Goal: Task Accomplishment & Management: Manage account settings

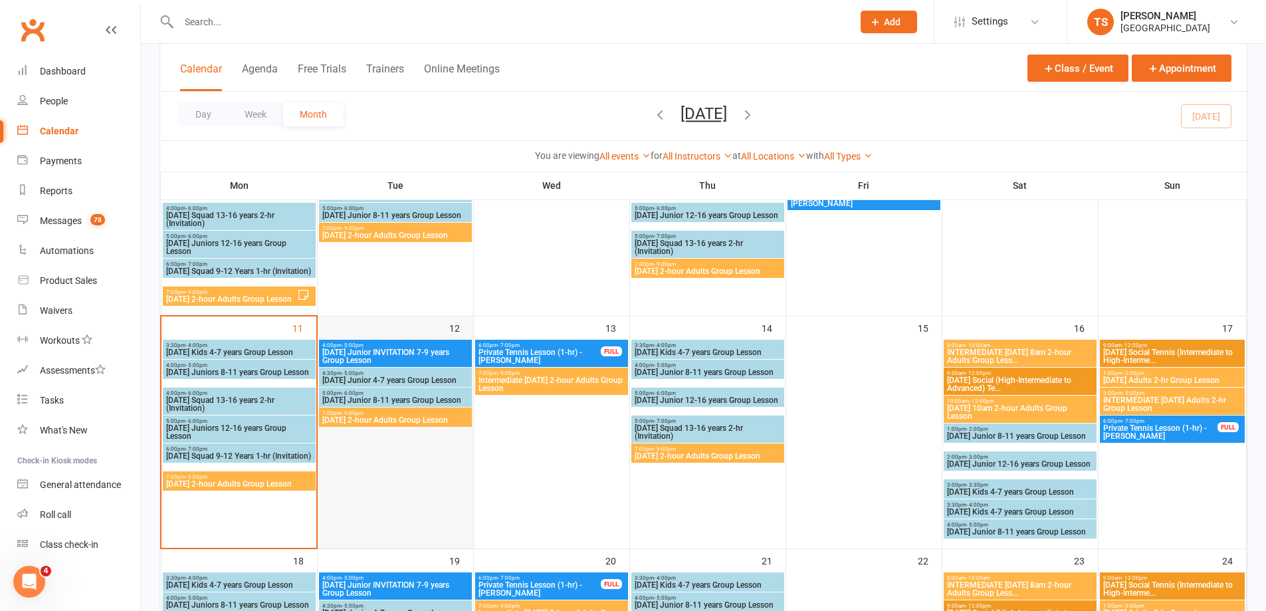
scroll to position [332, 0]
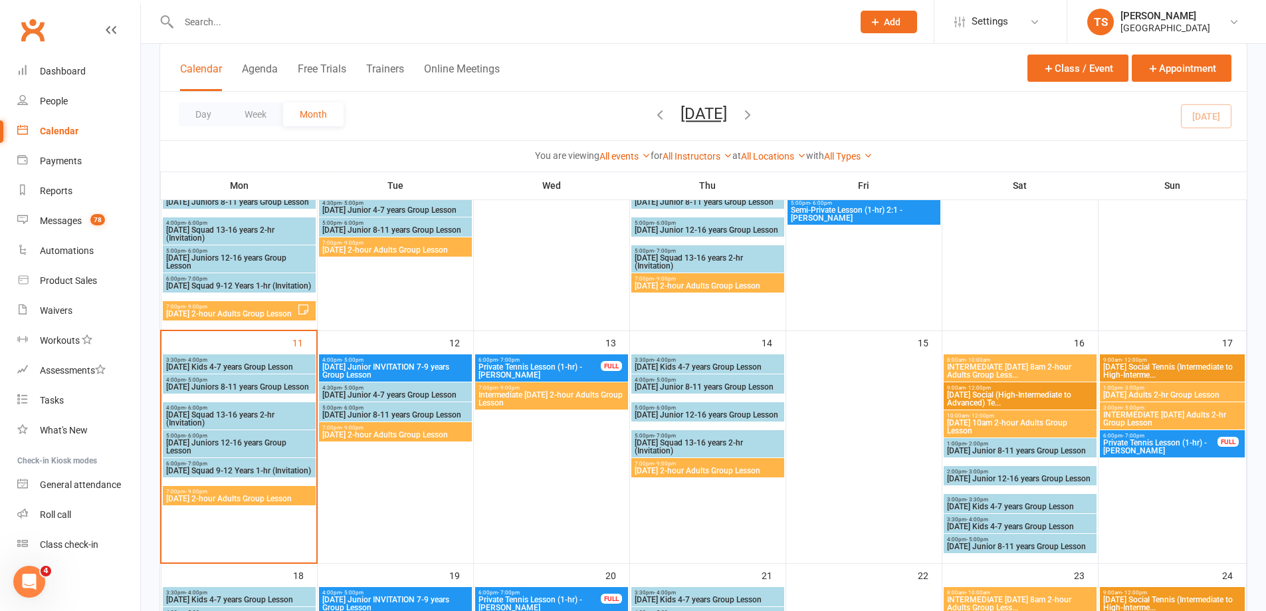
click at [223, 497] on span "[DATE] 2-hour Adults Group Lesson" at bounding box center [239, 498] width 148 height 8
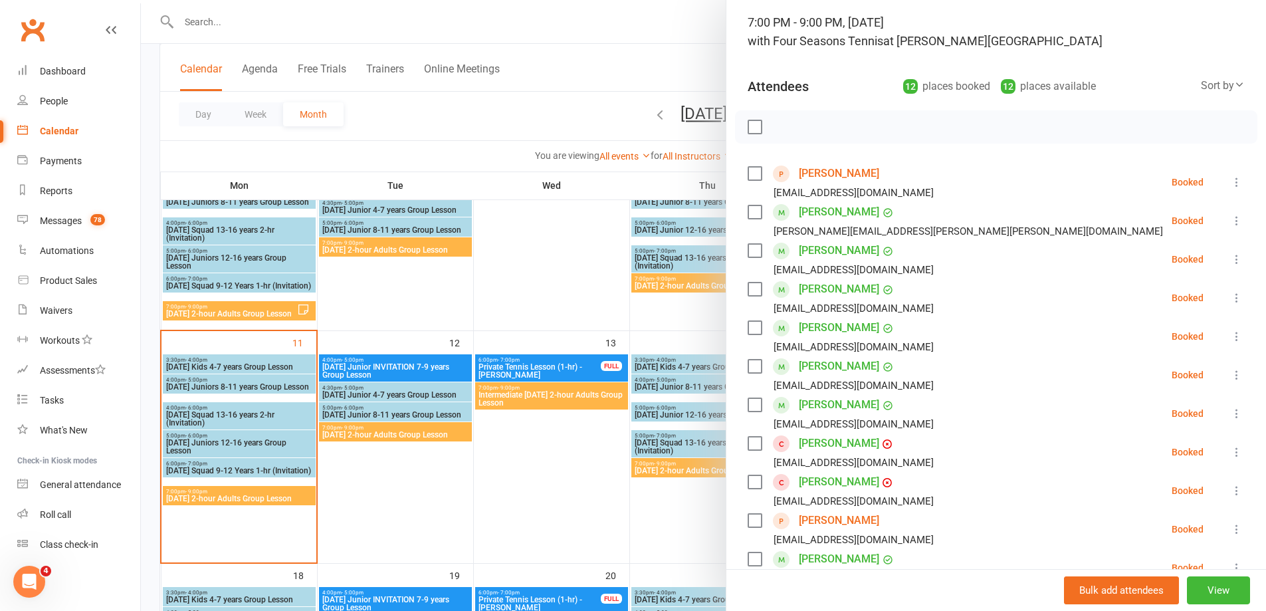
scroll to position [266, 0]
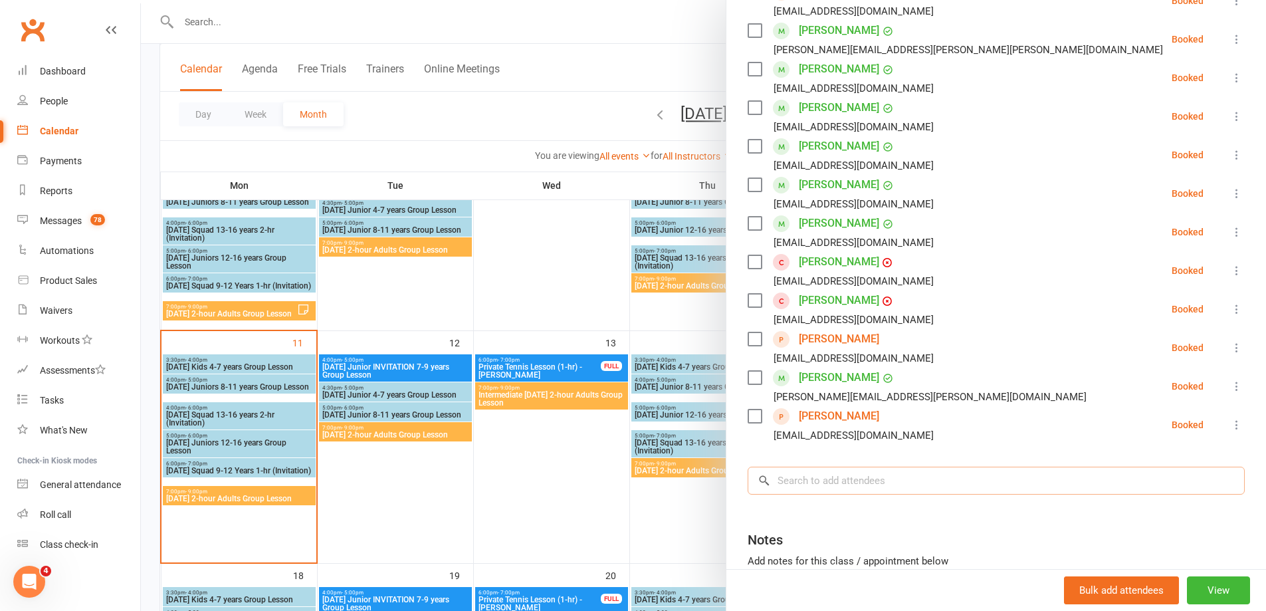
click at [790, 475] on input "search" at bounding box center [996, 480] width 497 height 28
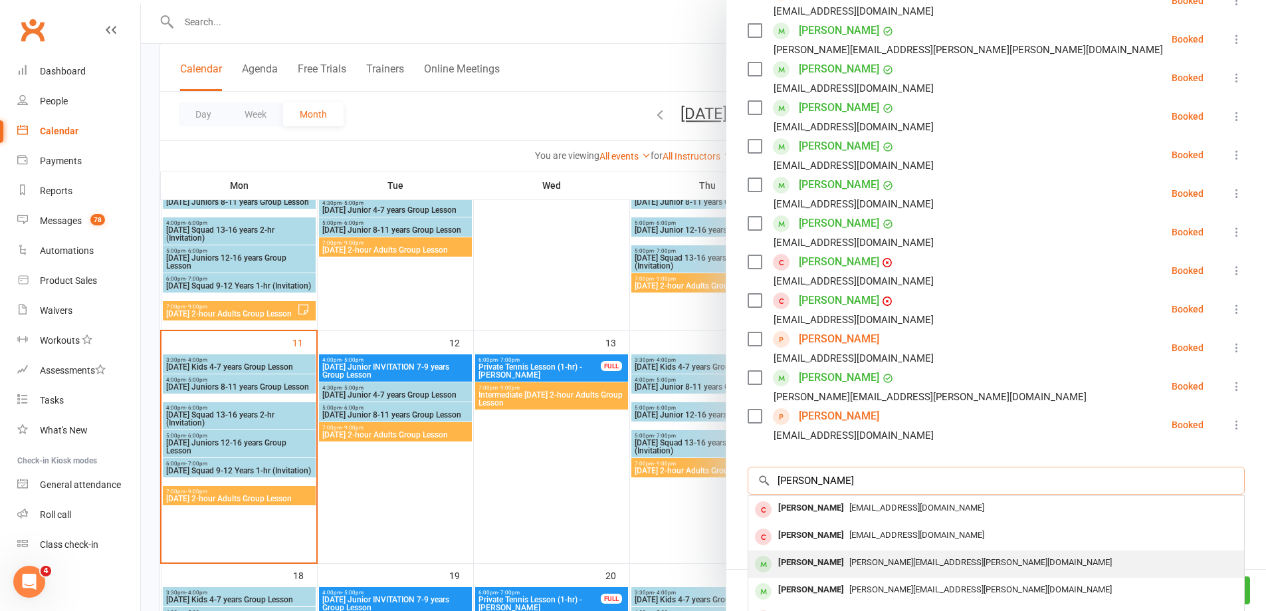
type input "Nick"
click at [816, 565] on div "[PERSON_NAME]" at bounding box center [811, 562] width 76 height 19
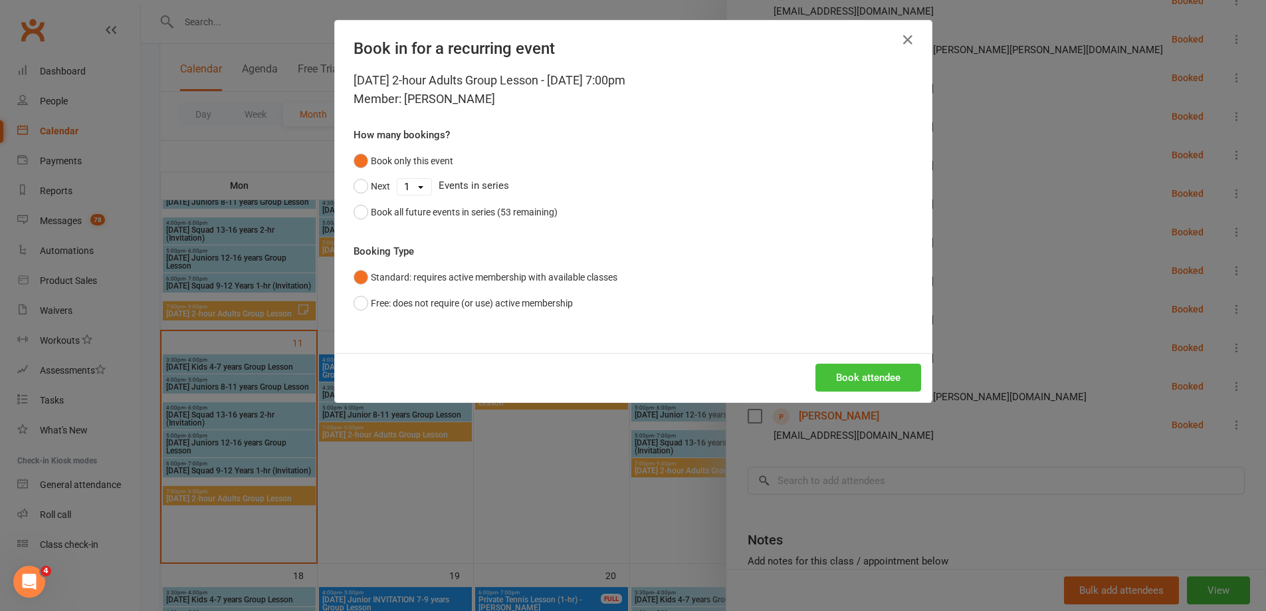
click at [857, 382] on button "Book attendee" at bounding box center [868, 377] width 106 height 28
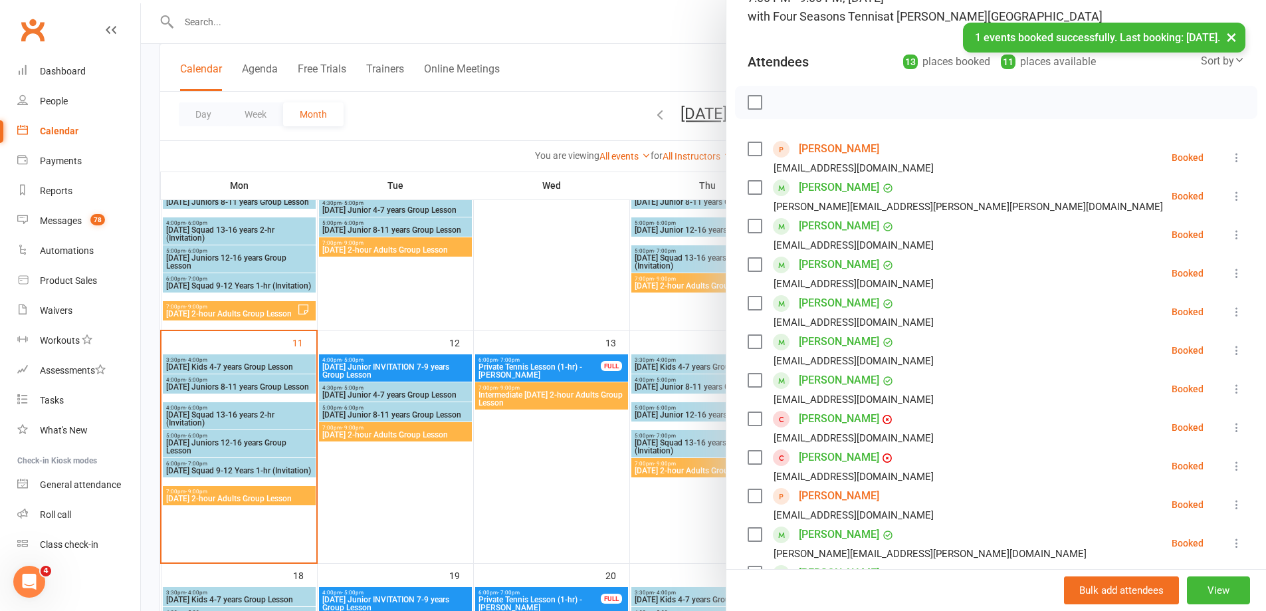
scroll to position [332, 0]
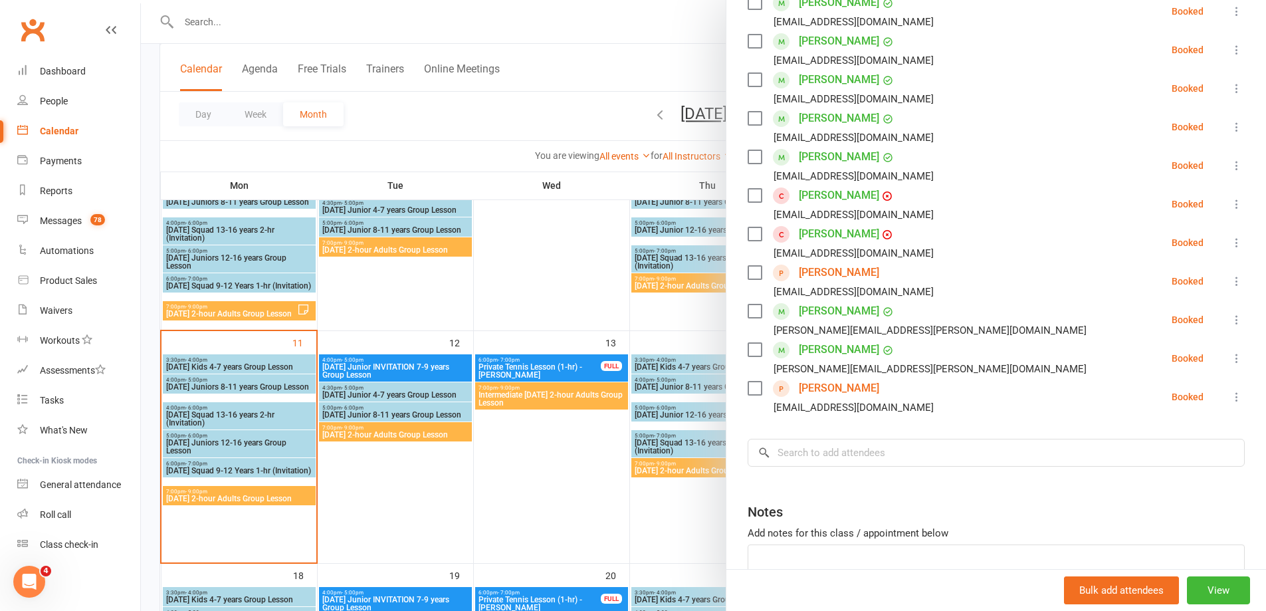
click at [409, 434] on div at bounding box center [703, 305] width 1125 height 611
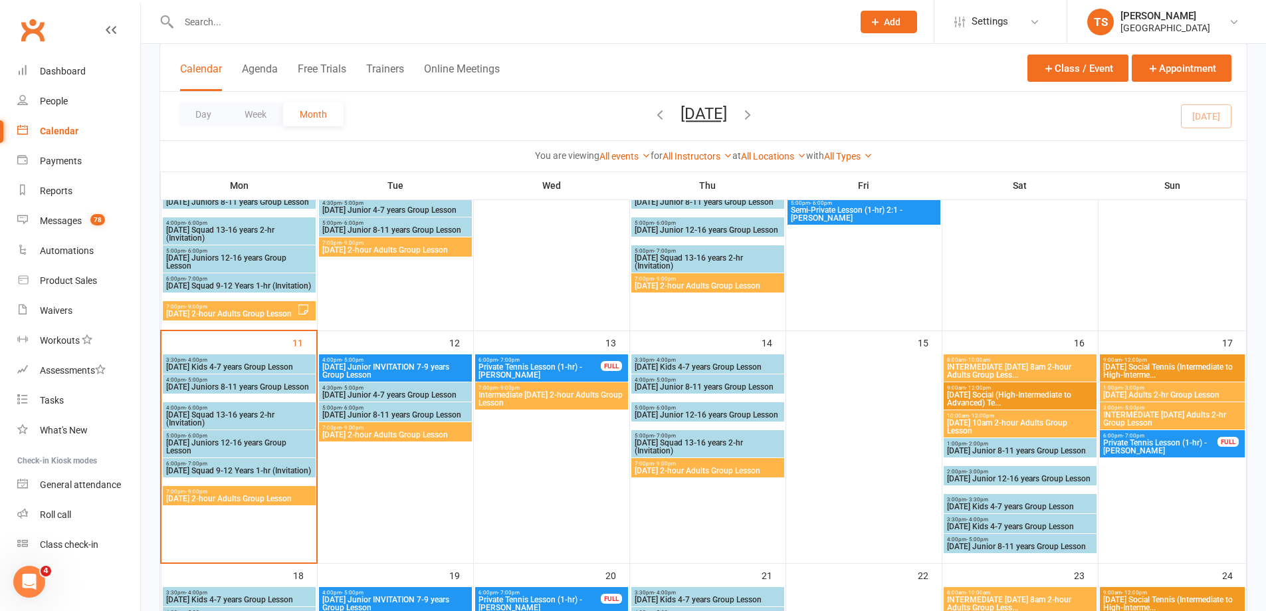
click at [409, 434] on span "[DATE] 2-hour Adults Group Lesson" at bounding box center [396, 435] width 148 height 8
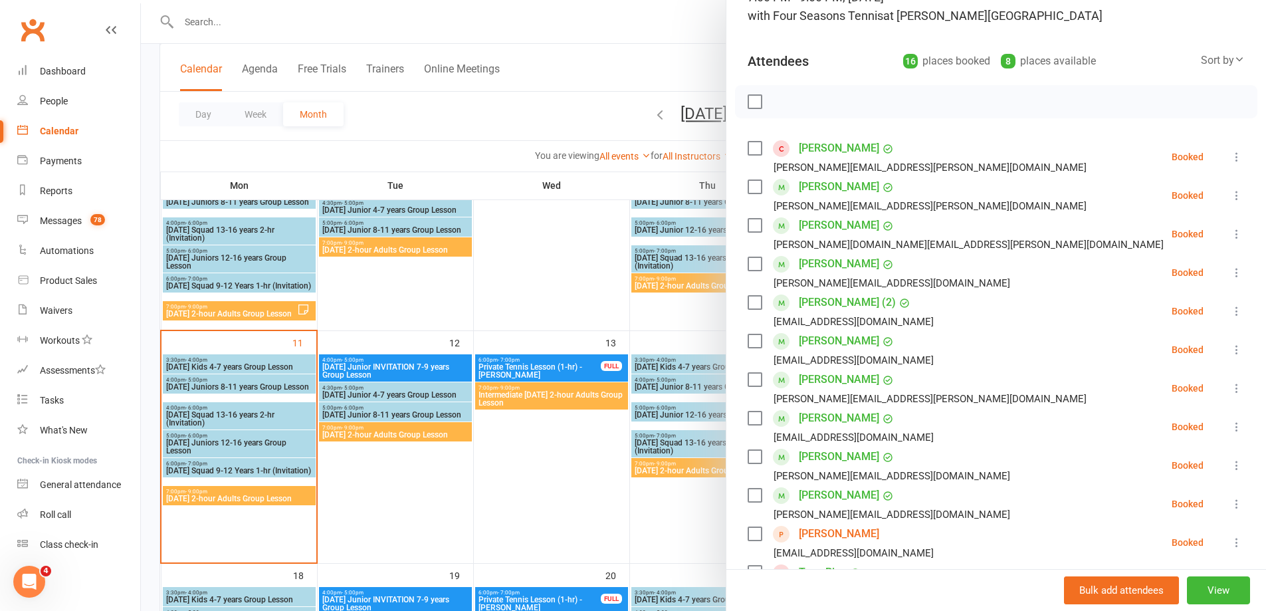
scroll to position [133, 0]
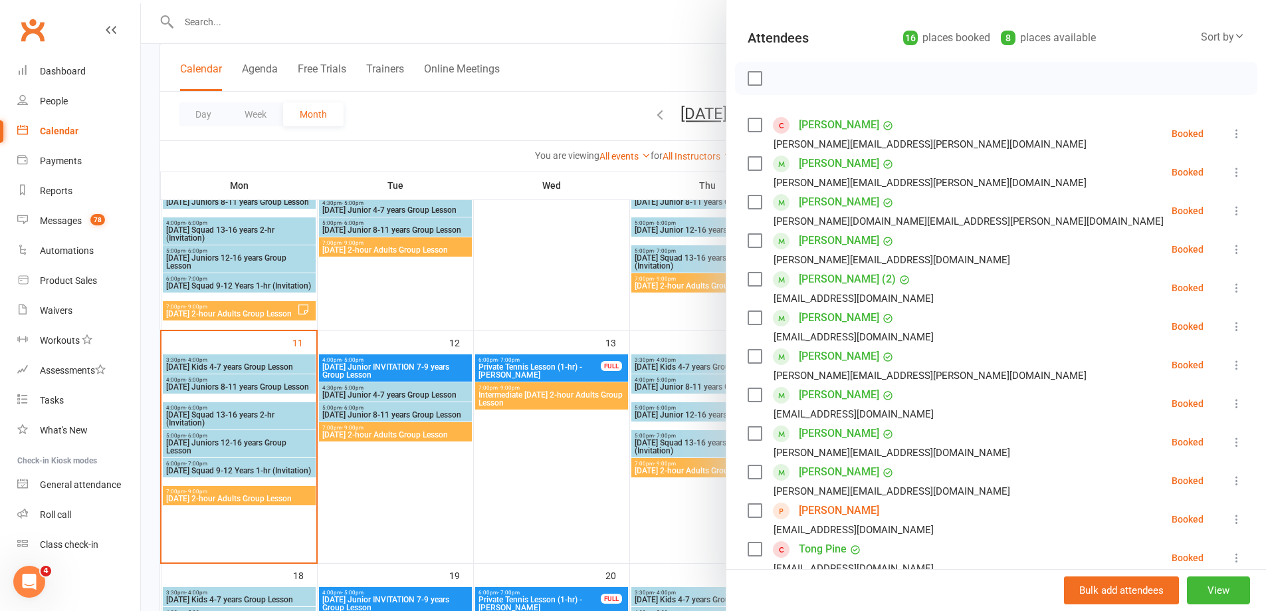
click at [542, 478] on div at bounding box center [703, 305] width 1125 height 611
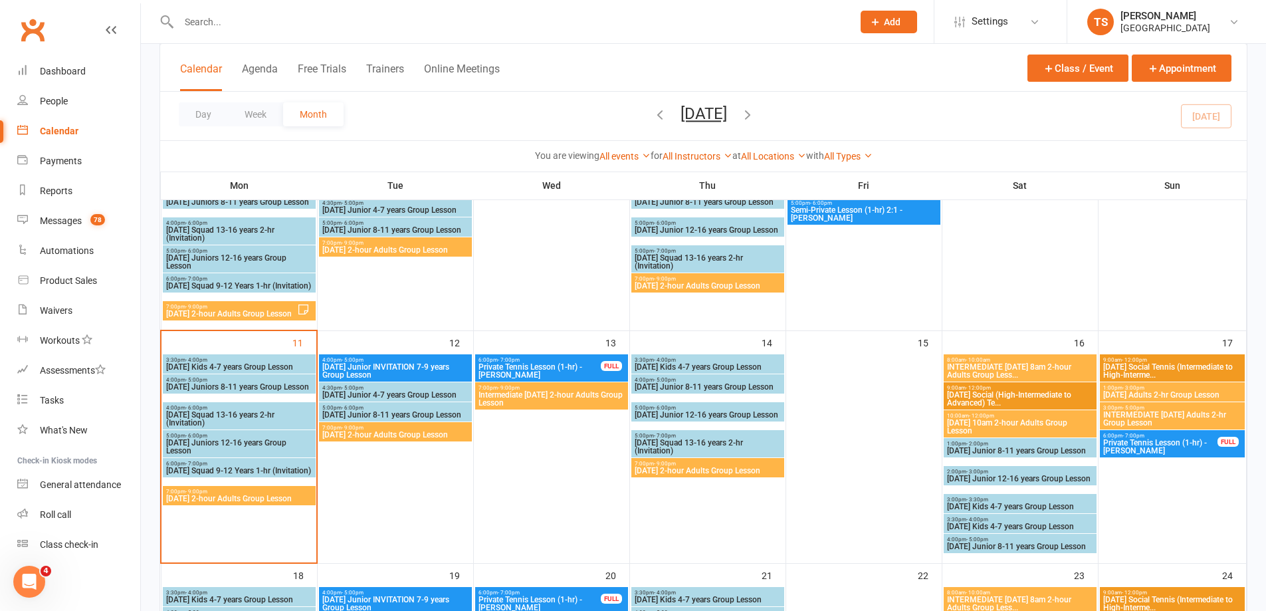
click at [211, 15] on input "text" at bounding box center [509, 22] width 668 height 19
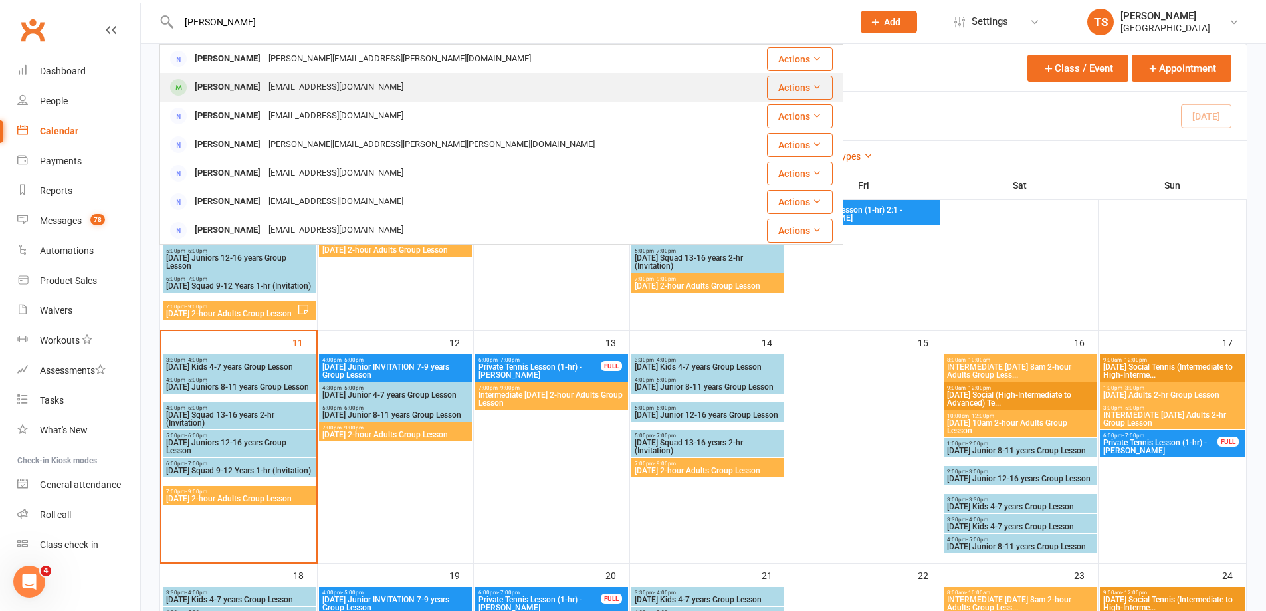
type input "Jeremy"
click at [264, 84] on div "[EMAIL_ADDRESS][DOMAIN_NAME]" at bounding box center [335, 87] width 143 height 19
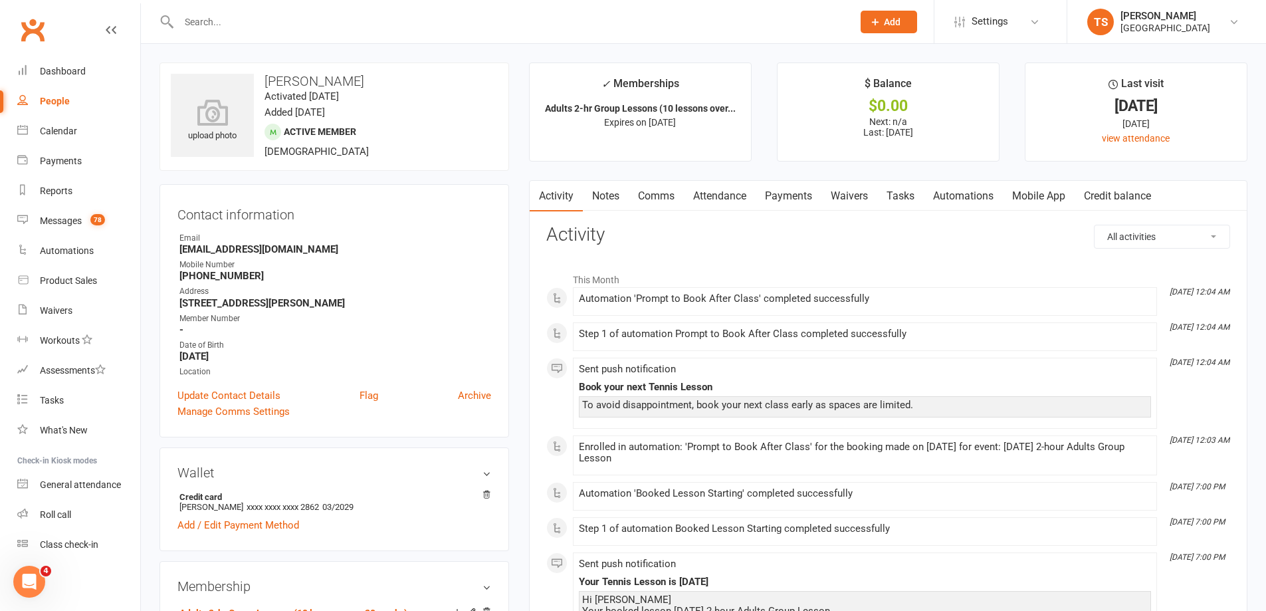
click at [795, 196] on link "Payments" at bounding box center [789, 196] width 66 height 31
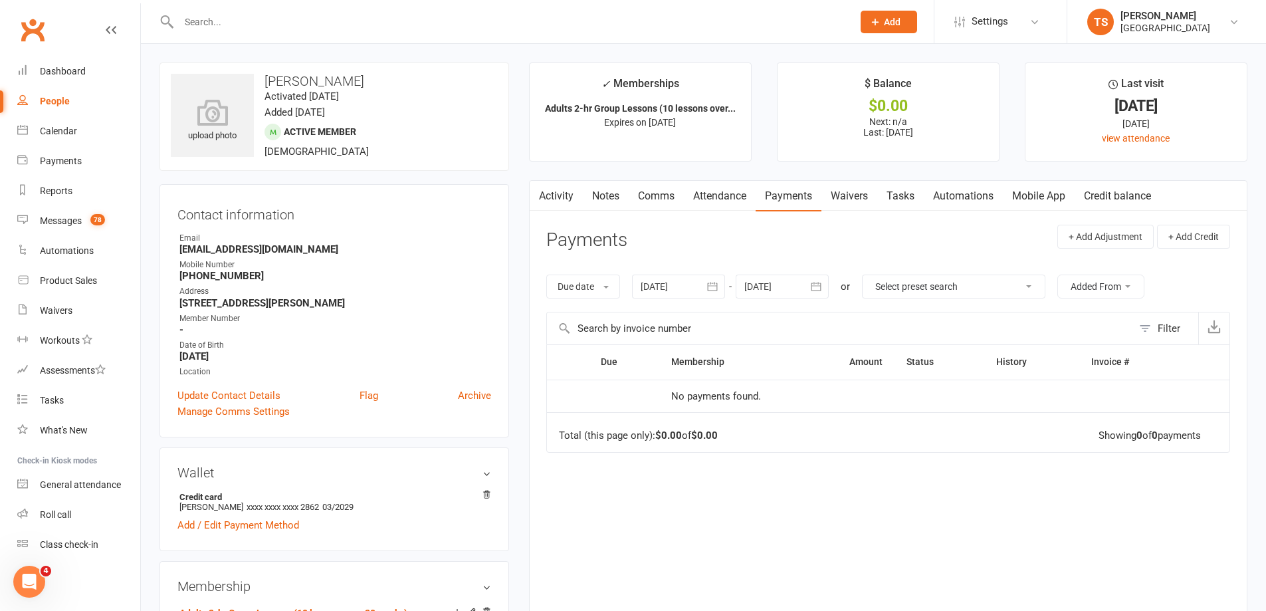
click at [655, 289] on div at bounding box center [678, 286] width 93 height 24
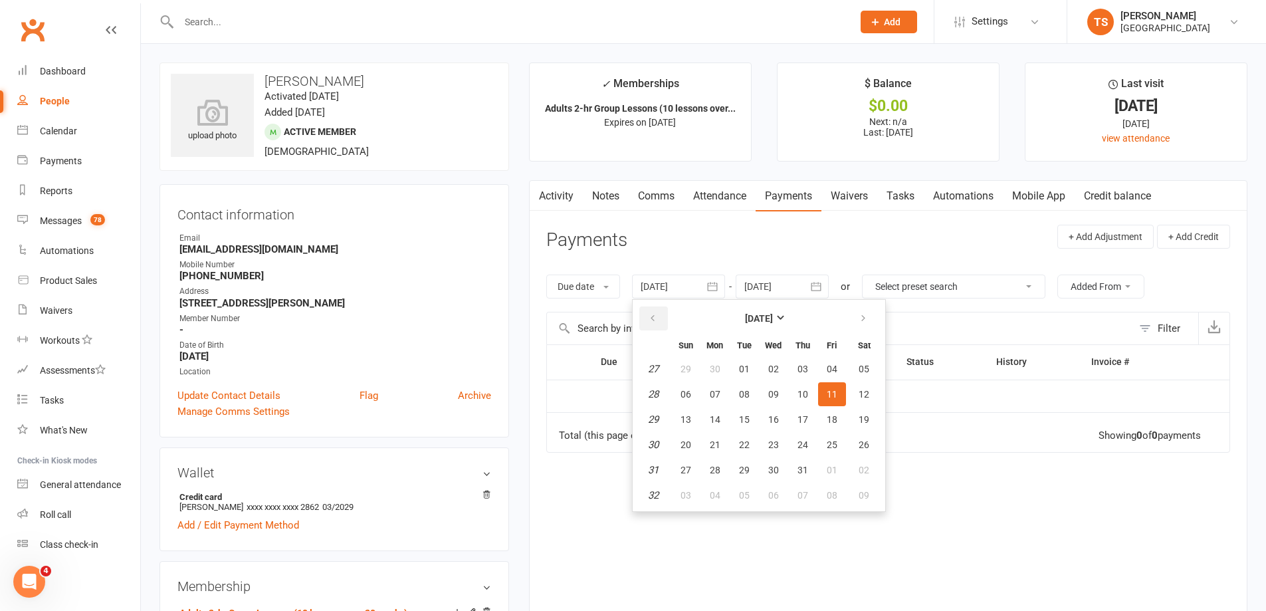
click at [655, 314] on icon "button" at bounding box center [652, 318] width 9 height 11
click at [691, 395] on span "02" at bounding box center [685, 394] width 11 height 11
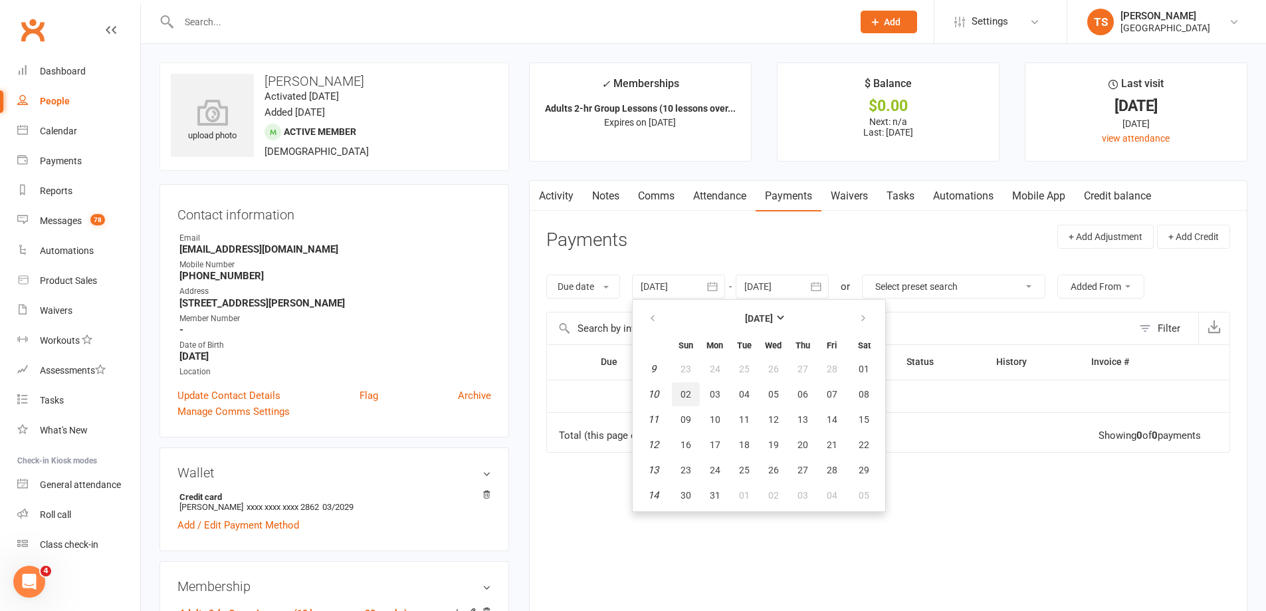
type input "02 Mar 2025"
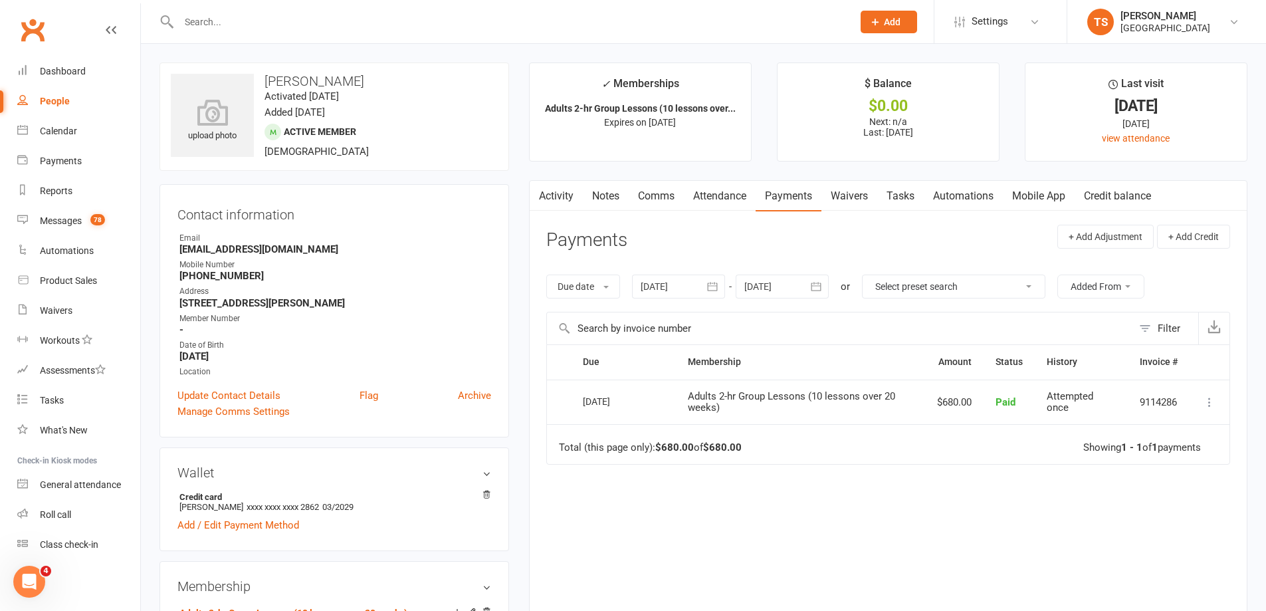
click at [723, 195] on link "Attendance" at bounding box center [720, 196] width 72 height 31
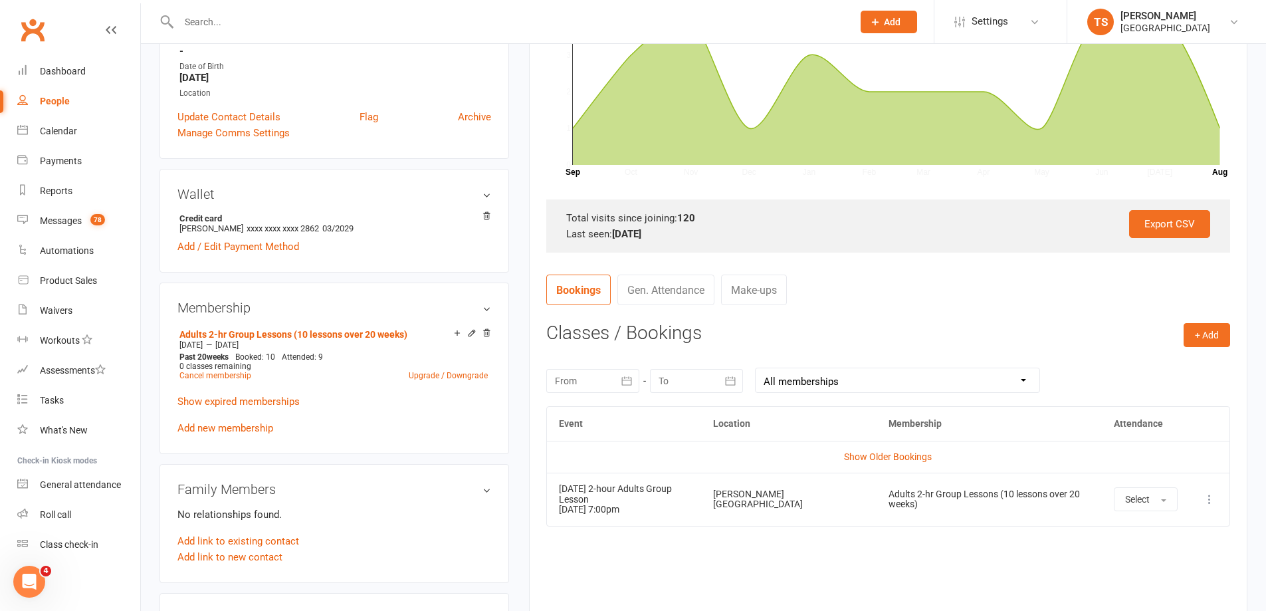
scroll to position [332, 0]
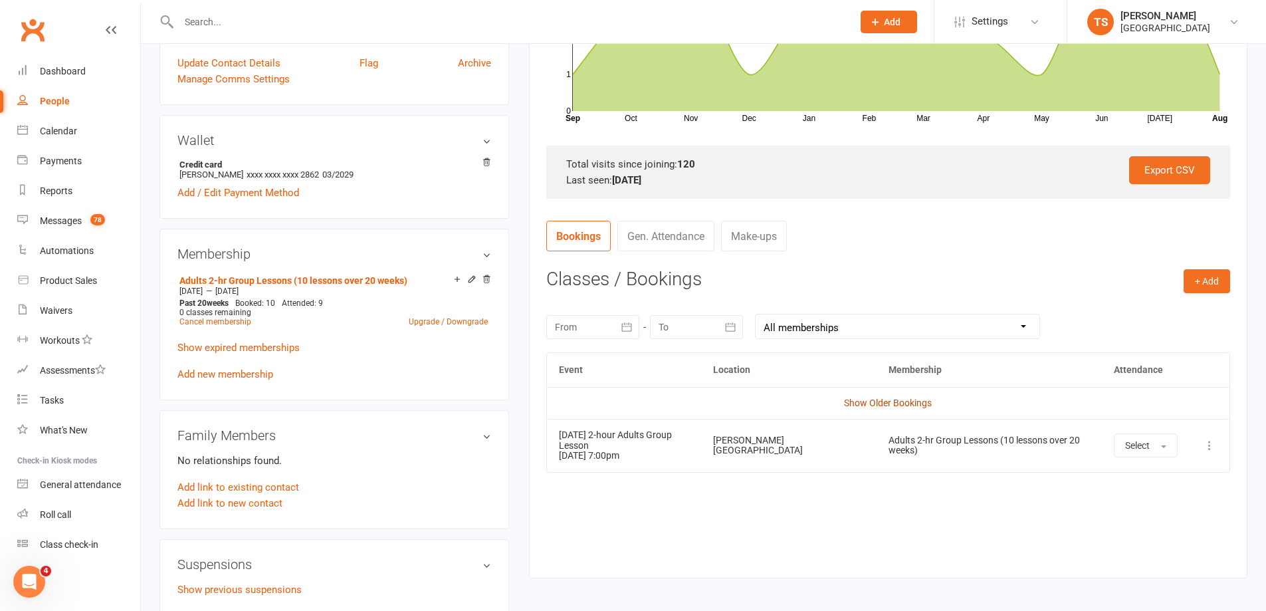
click at [876, 406] on link "Show Older Bookings" at bounding box center [888, 402] width 88 height 11
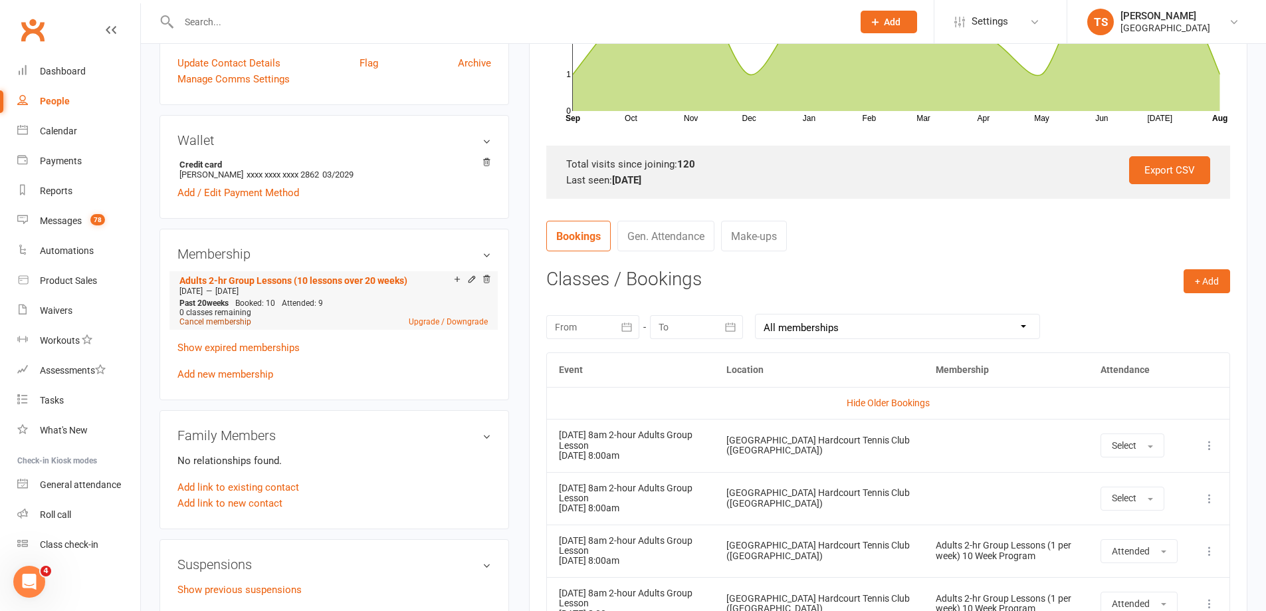
click at [214, 326] on link "Cancel membership" at bounding box center [215, 321] width 72 height 9
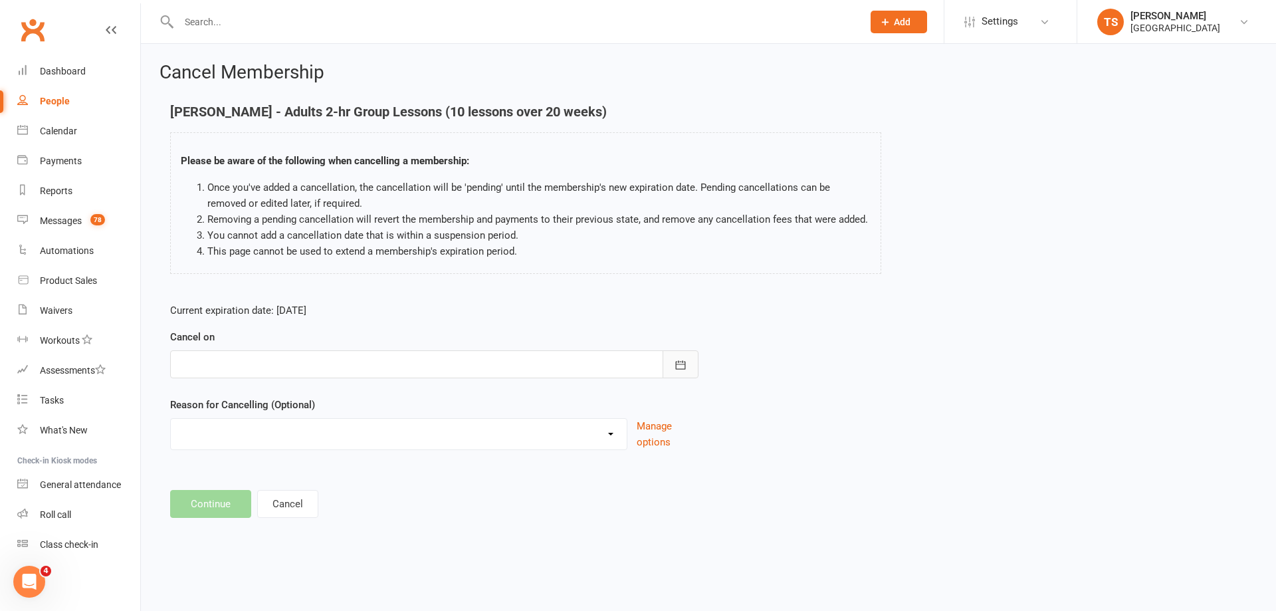
click at [688, 361] on button "button" at bounding box center [680, 364] width 36 height 28
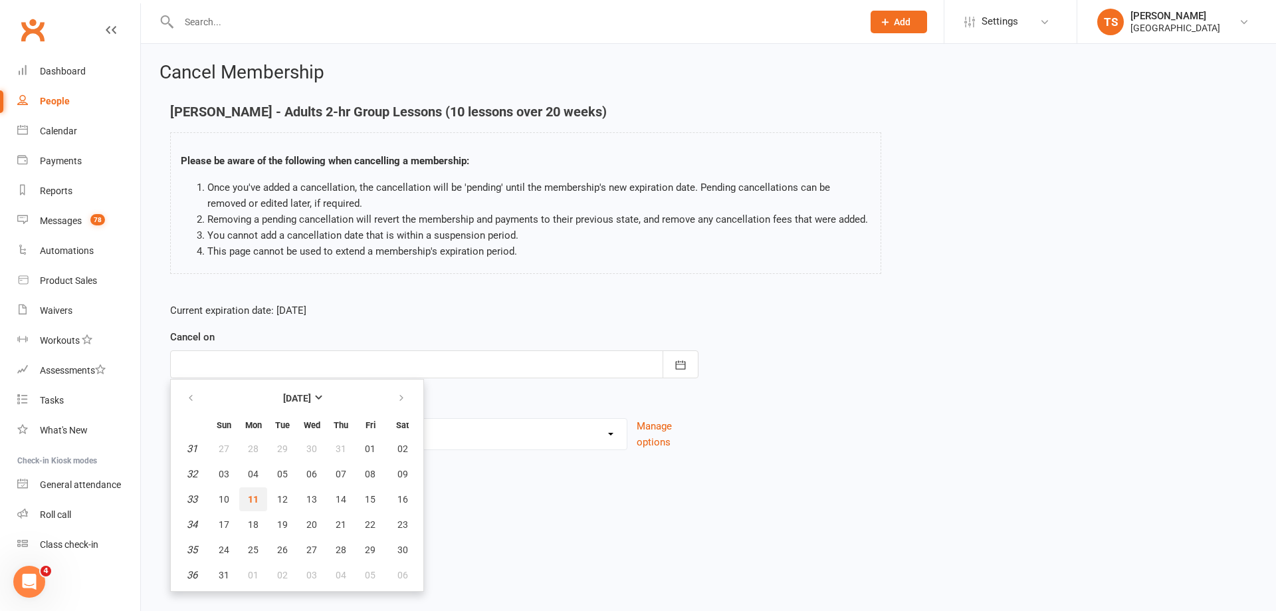
click at [252, 498] on span "11" at bounding box center [253, 499] width 11 height 11
type input "11 Aug 2025"
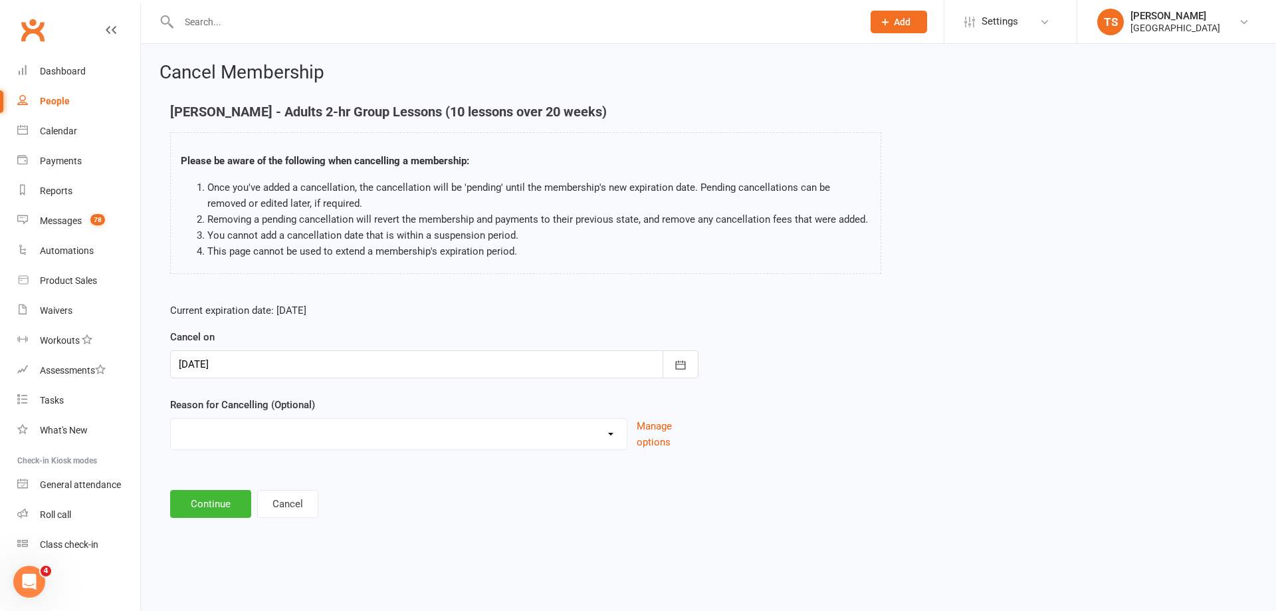
click at [220, 430] on select "Change to program Holiday Injury New program Not continuing Other reason" at bounding box center [399, 432] width 456 height 27
select select "3"
click at [171, 419] on select "Change to program Holiday Injury New program Not continuing Other reason" at bounding box center [399, 432] width 456 height 27
click at [213, 516] on button "Continue" at bounding box center [210, 504] width 81 height 28
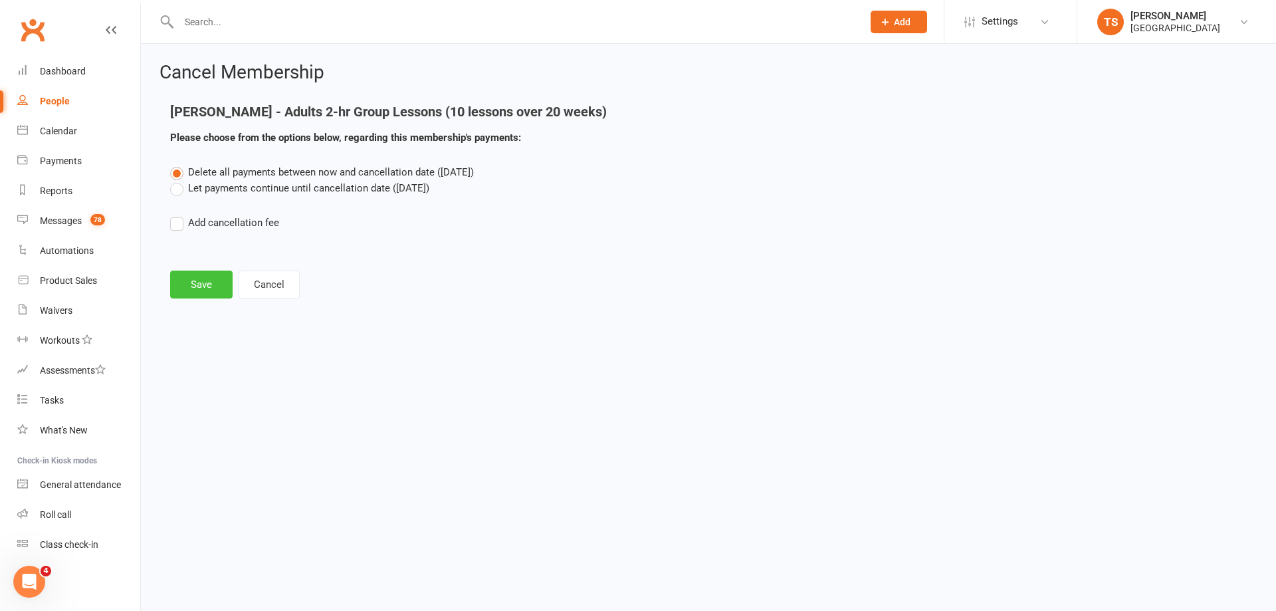
click at [185, 284] on button "Save" at bounding box center [201, 284] width 62 height 28
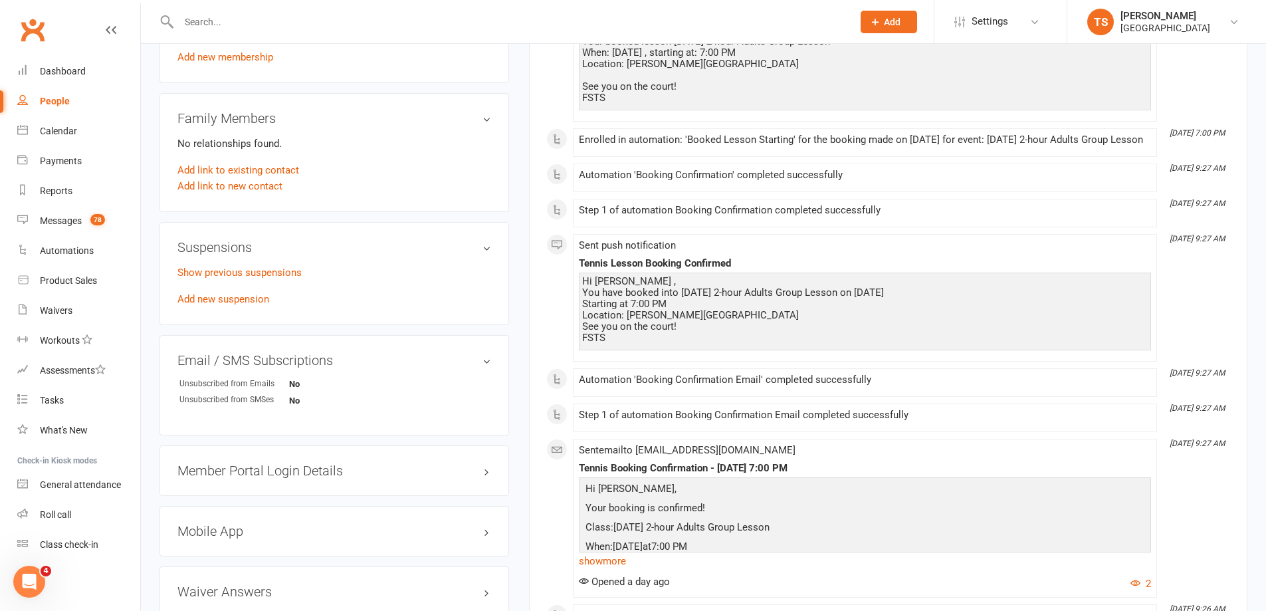
scroll to position [598, 0]
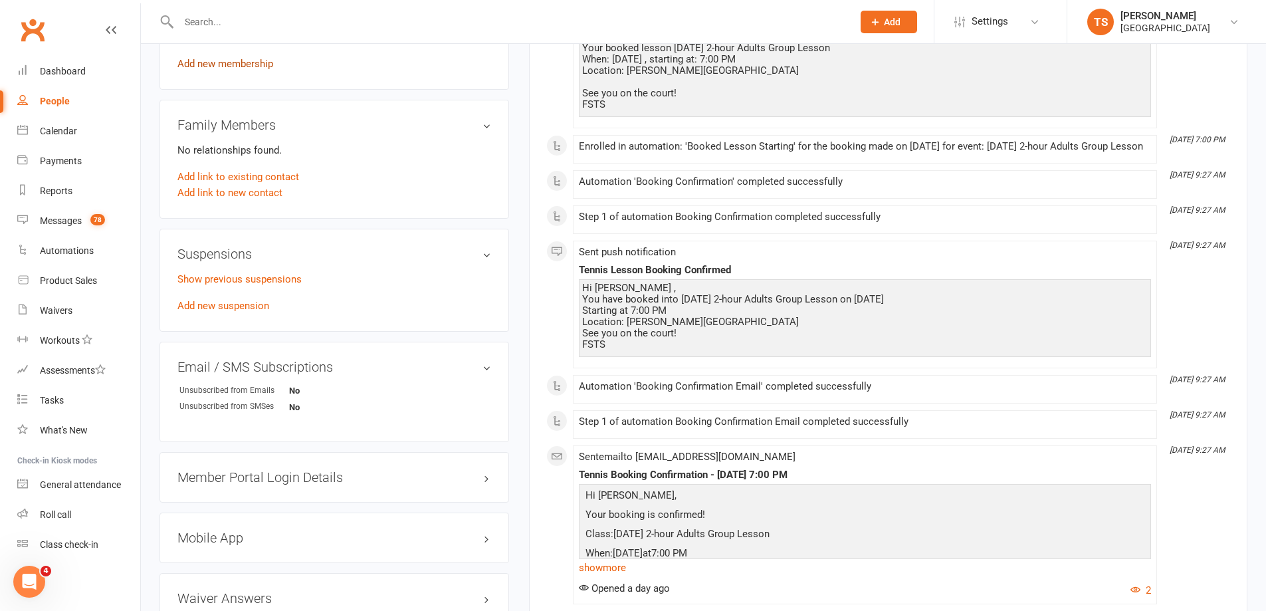
click at [228, 70] on link "Add new membership" at bounding box center [225, 64] width 96 height 12
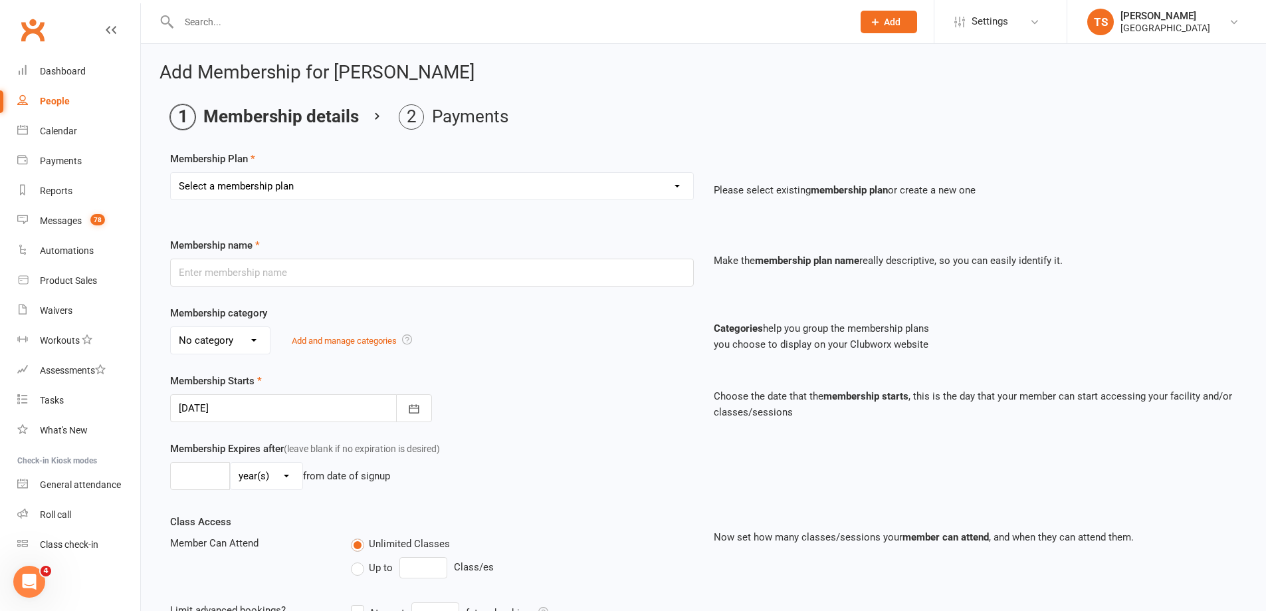
click at [675, 186] on select "Select a membership plan Create new Membership Plan Trial Junior Group Lesson (…" at bounding box center [432, 186] width 522 height 27
select select "11"
click at [171, 173] on select "Select a membership plan Create new Membership Plan Trial Junior Group Lesson (…" at bounding box center [432, 186] width 522 height 27
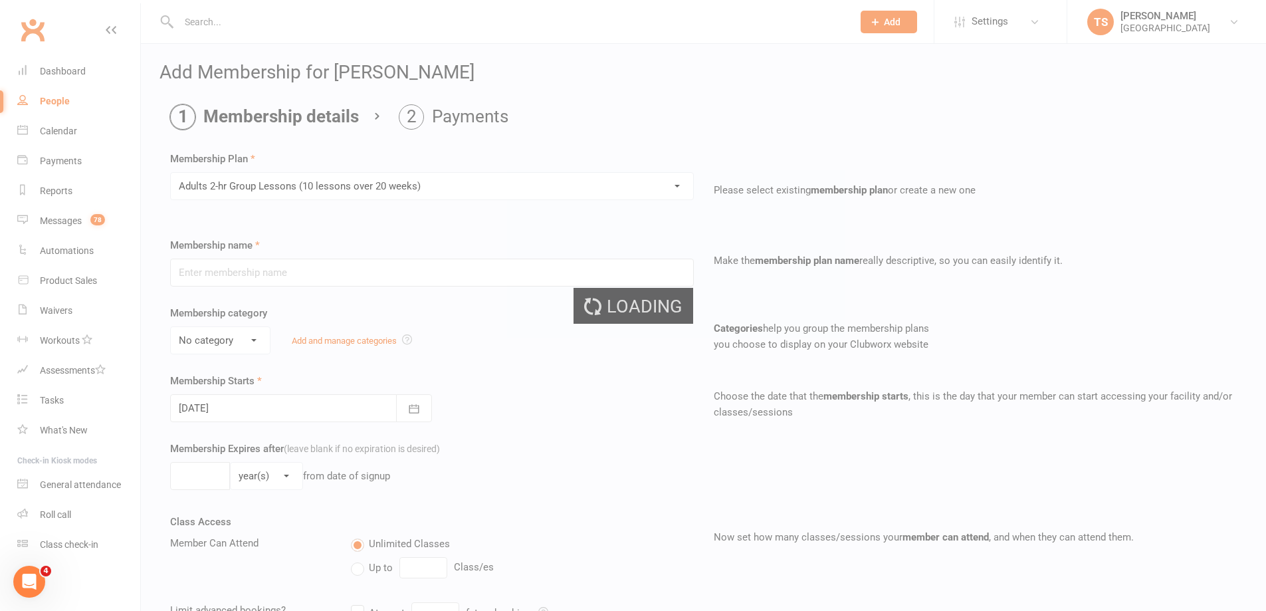
type input "Adults 2-hr Group Lessons (10 lessons over 20 weeks)"
select select "0"
type input "20"
select select "1"
type input "10"
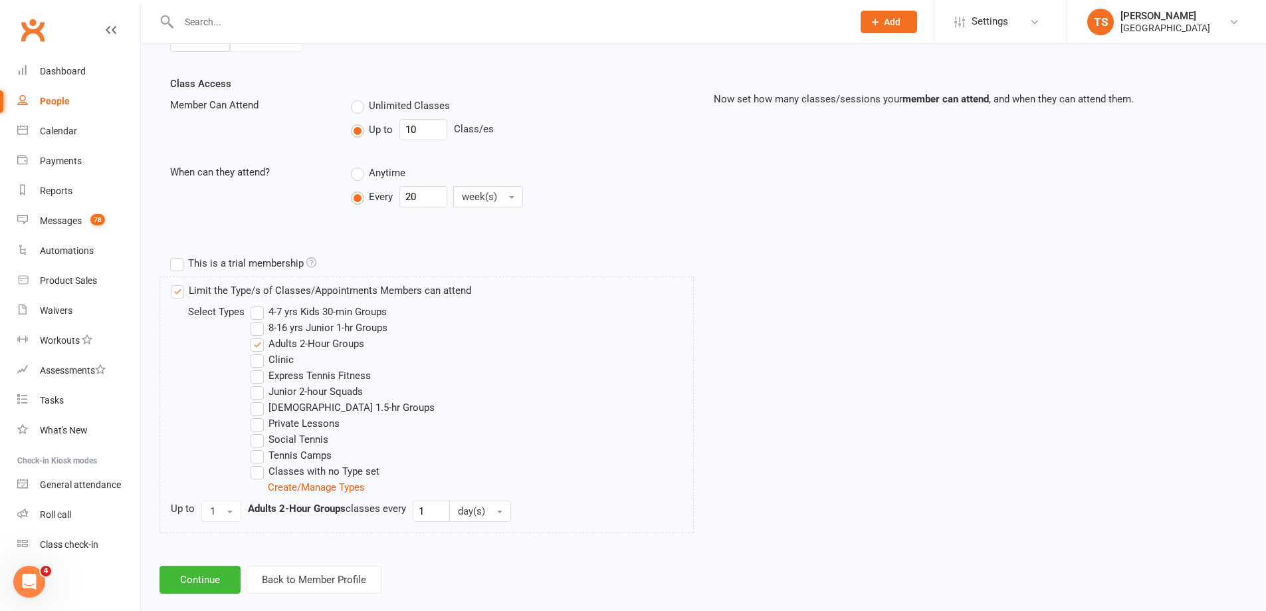
scroll to position [458, 0]
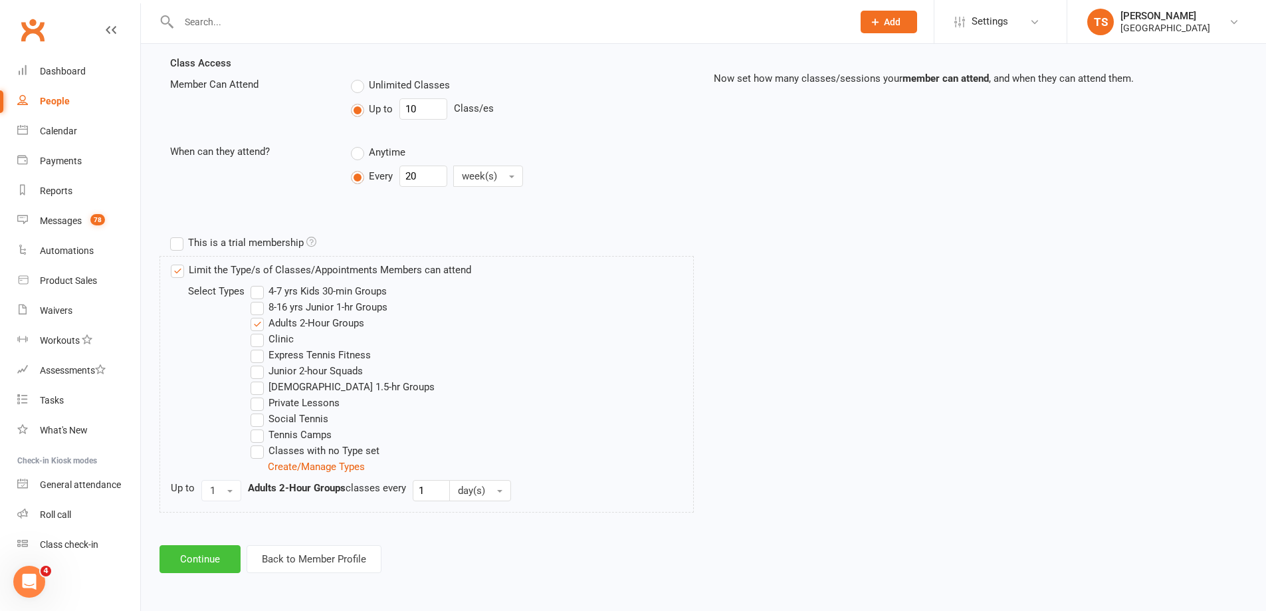
click at [195, 554] on button "Continue" at bounding box center [199, 559] width 81 height 28
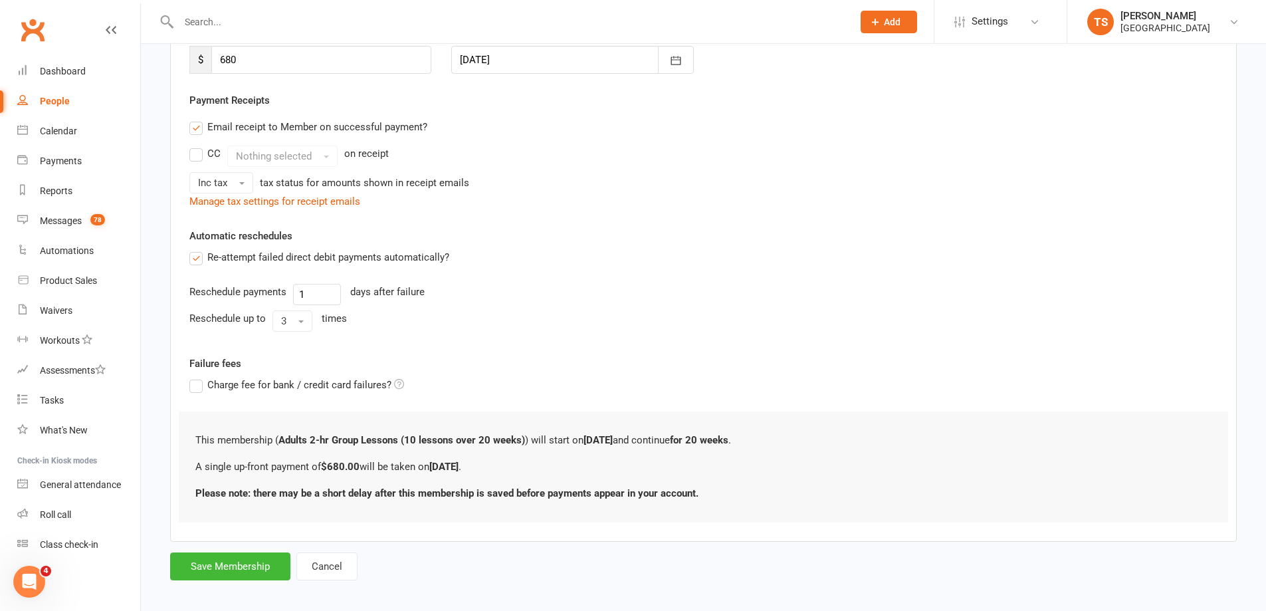
scroll to position [219, 0]
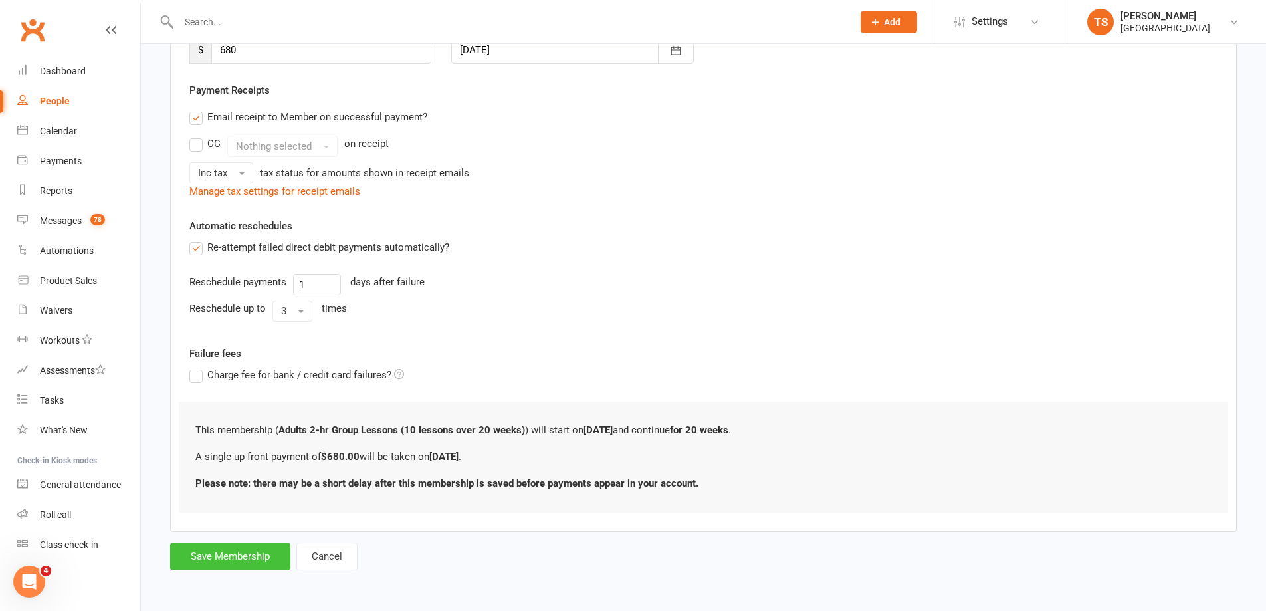
click at [231, 555] on button "Save Membership" at bounding box center [230, 556] width 120 height 28
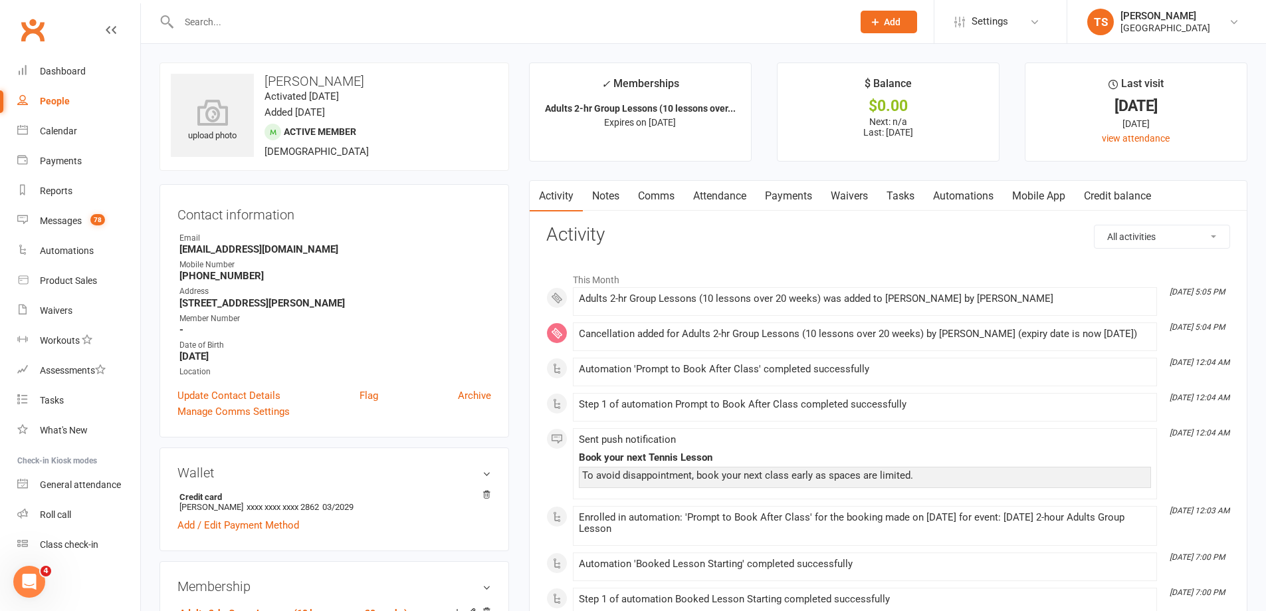
click at [197, 22] on input "text" at bounding box center [509, 22] width 668 height 19
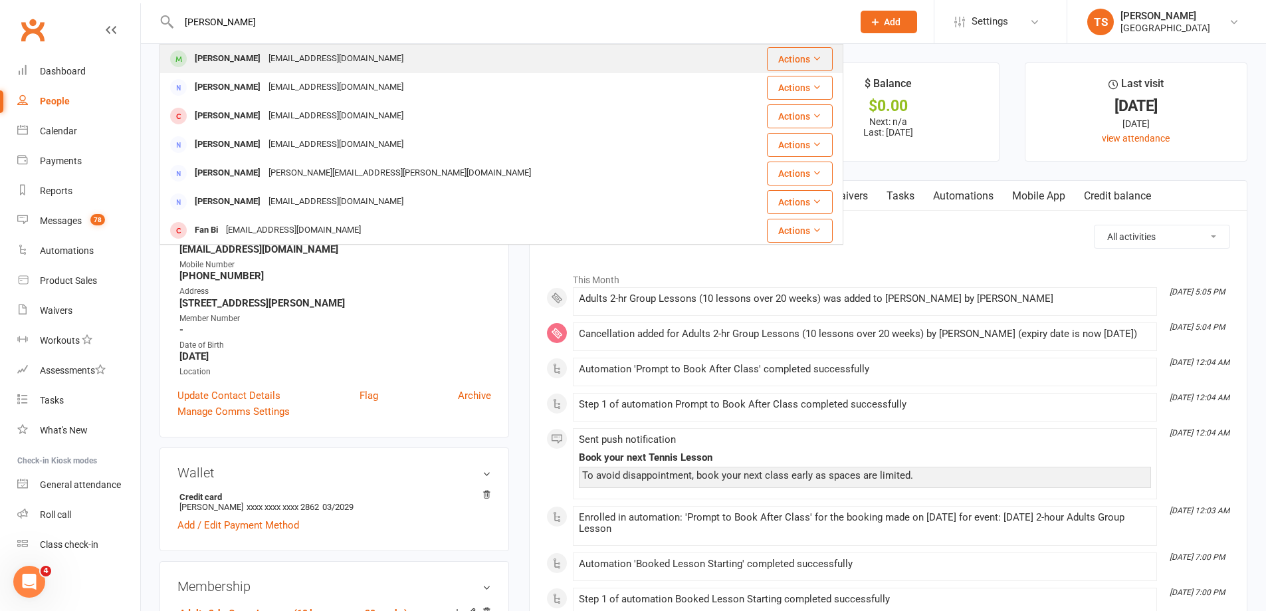
type input "Ingrid Bi"
click at [213, 57] on div "Ingrid Bi" at bounding box center [228, 58] width 74 height 19
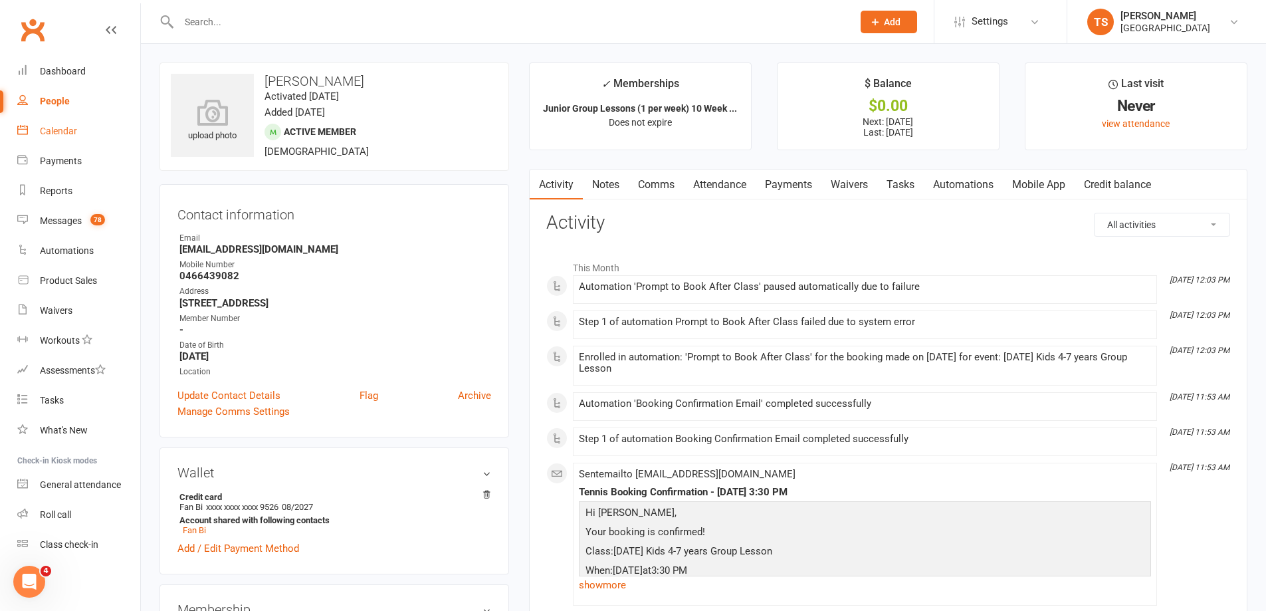
click at [46, 133] on div "Calendar" at bounding box center [58, 131] width 37 height 11
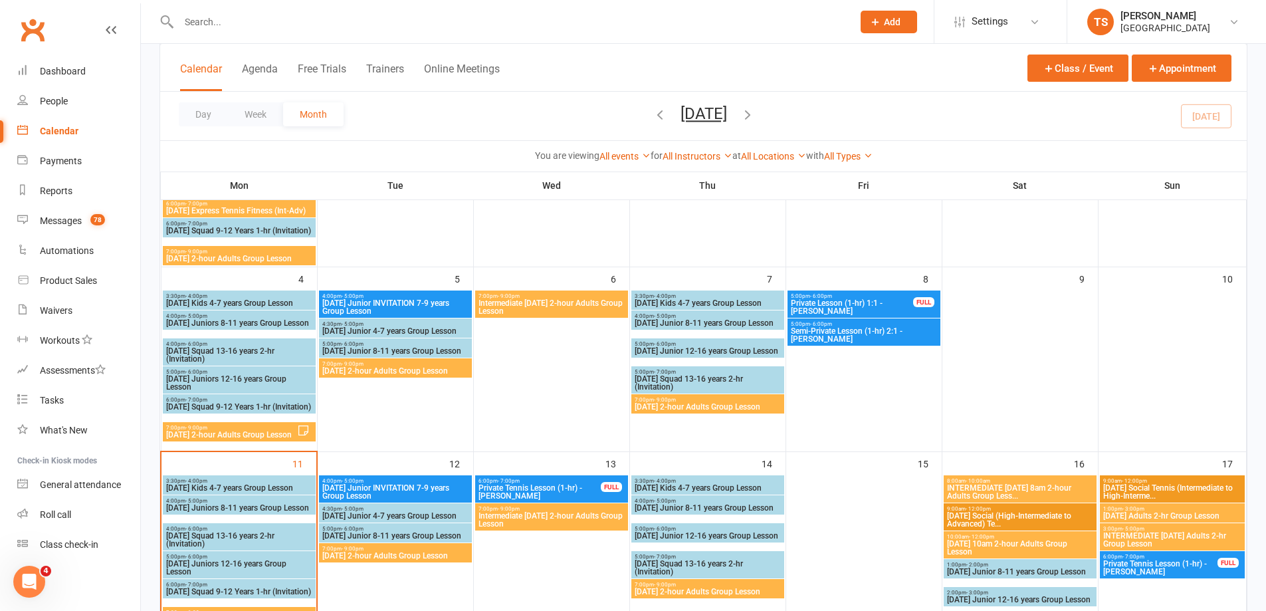
scroll to position [266, 0]
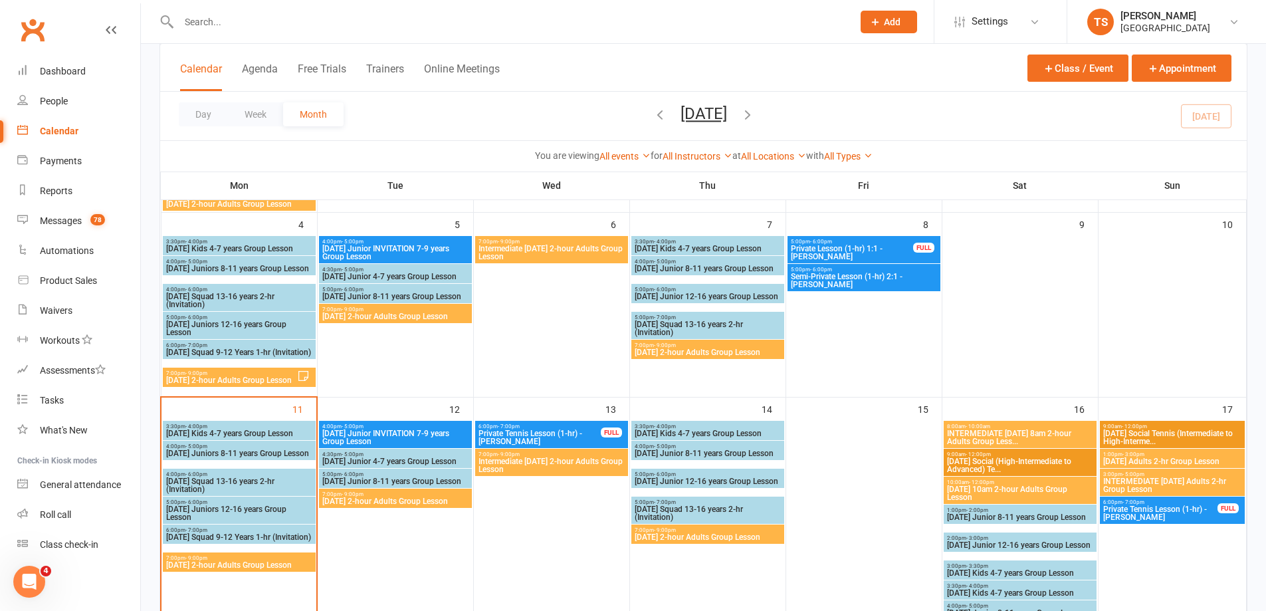
click at [209, 428] on span "3:30pm - 4:00pm" at bounding box center [239, 426] width 148 height 6
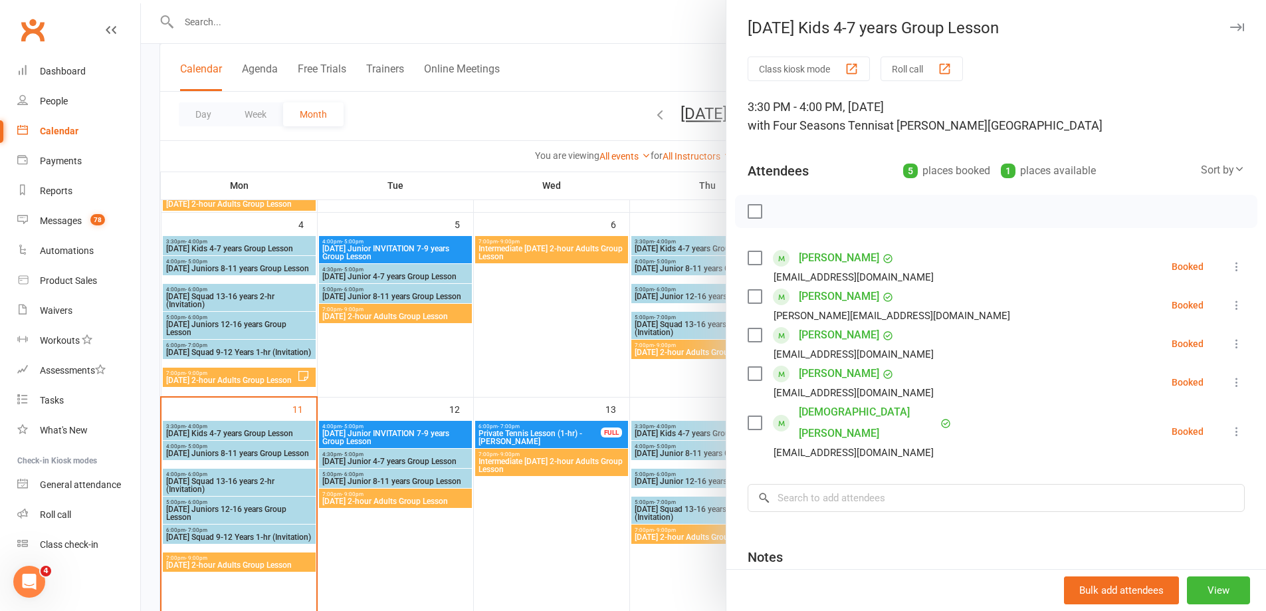
click at [231, 561] on div at bounding box center [703, 305] width 1125 height 611
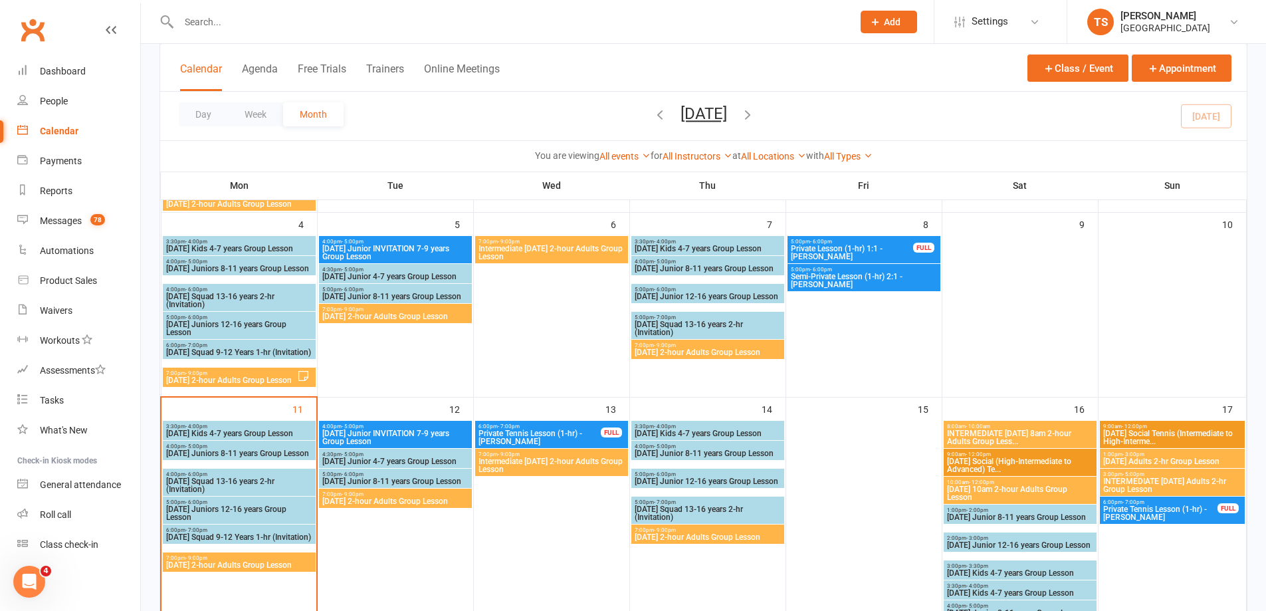
click at [237, 559] on span "7:00pm - 9:00pm" at bounding box center [239, 558] width 148 height 6
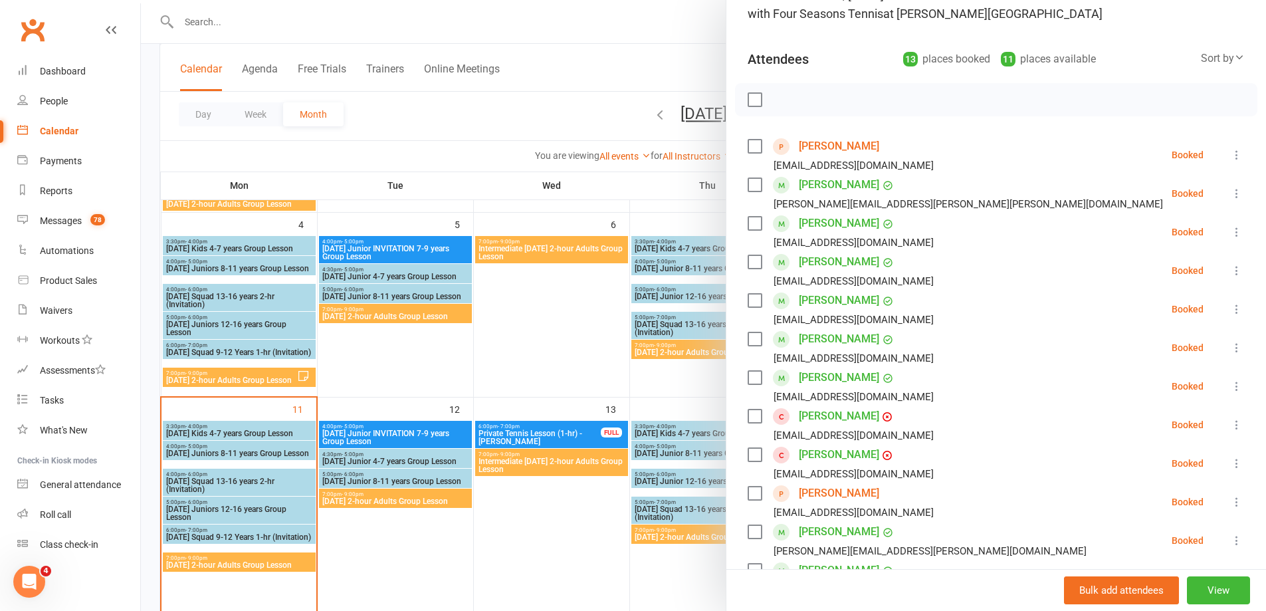
scroll to position [66, 0]
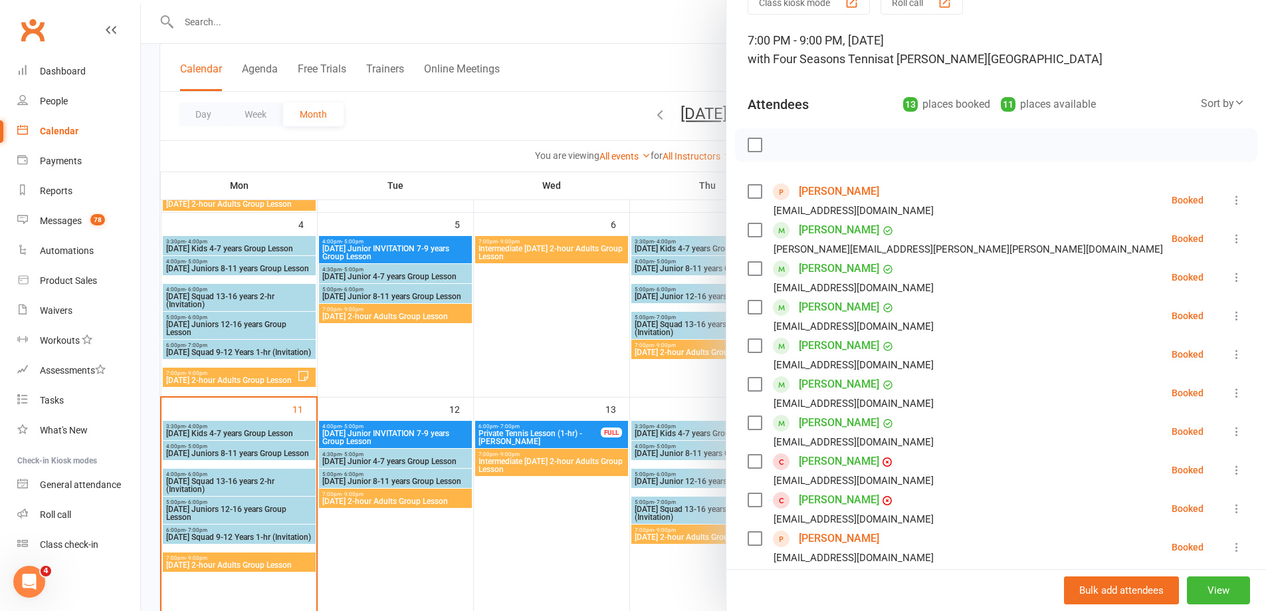
click at [369, 497] on div at bounding box center [703, 305] width 1125 height 611
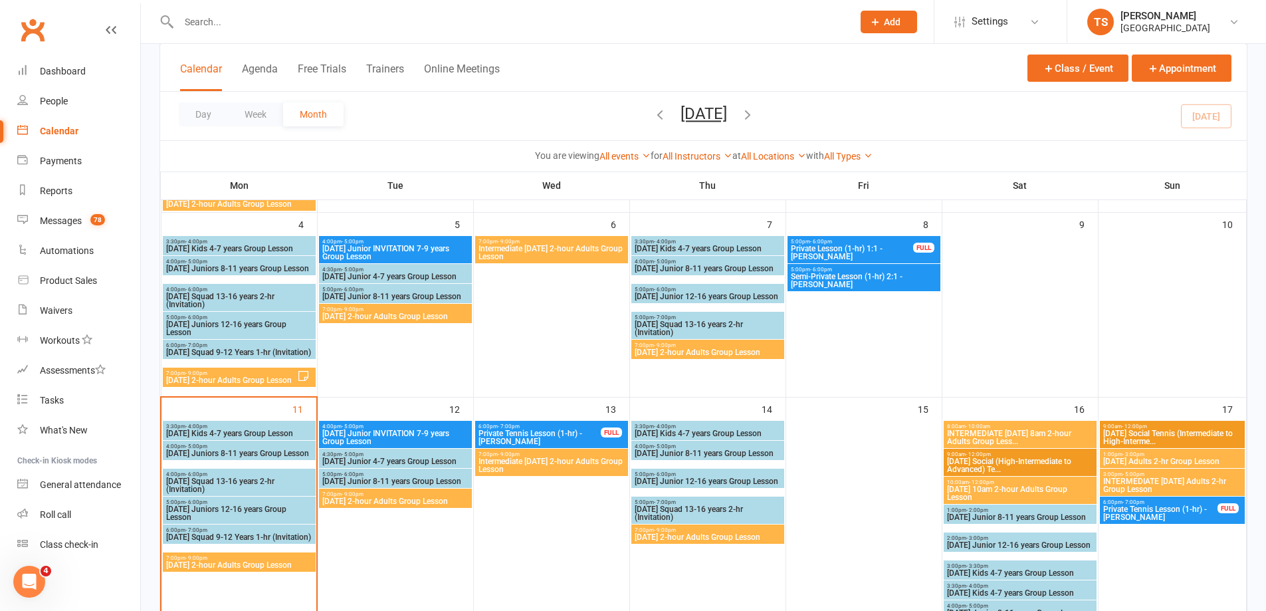
drag, startPoint x: 372, startPoint y: 497, endPoint x: 377, endPoint y: 491, distance: 7.6
click at [377, 491] on div "7:00pm - 9:00pm Tuesday 2-hour Adults Group Lesson" at bounding box center [395, 497] width 153 height 19
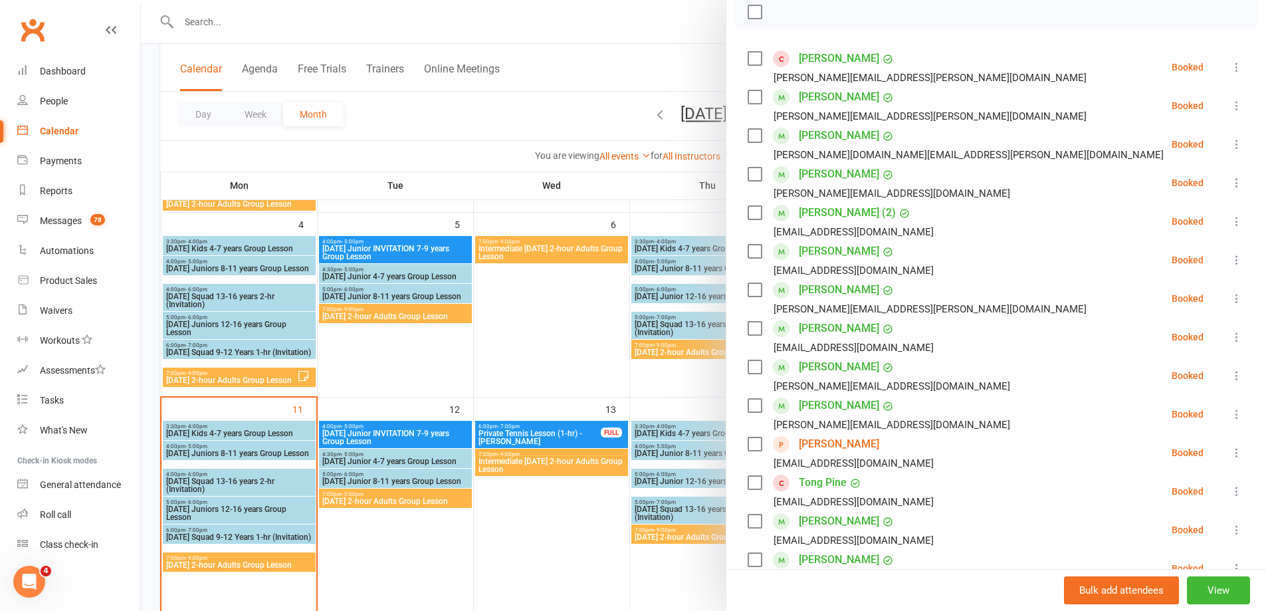
scroll to position [332, 0]
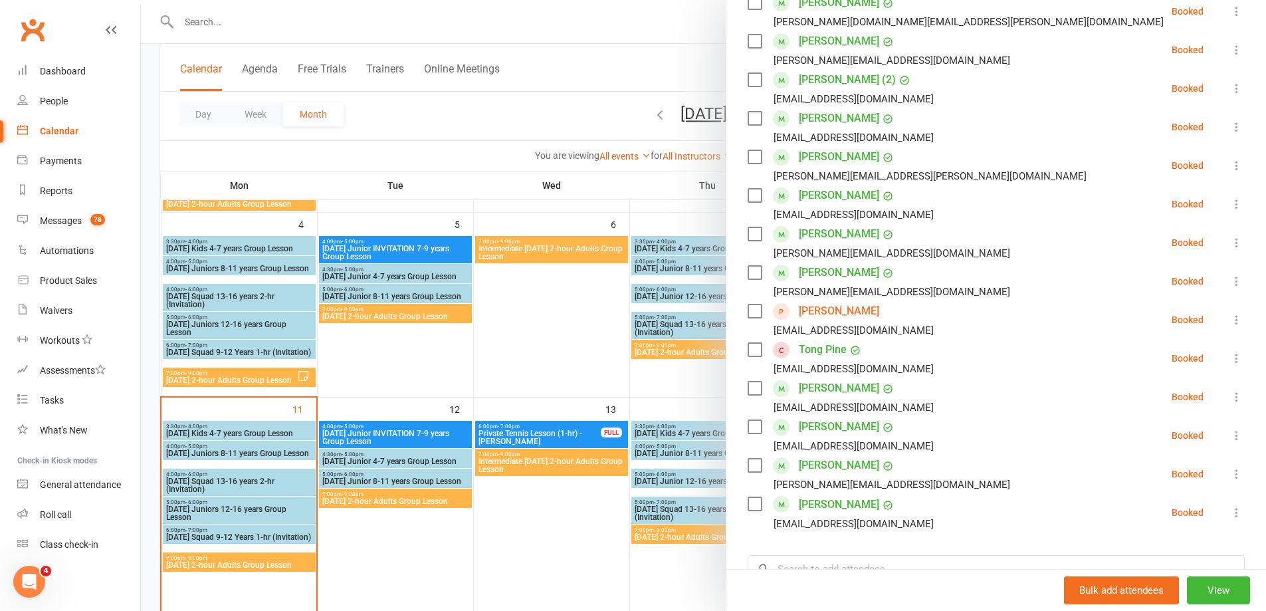
click at [568, 459] on div at bounding box center [703, 305] width 1125 height 611
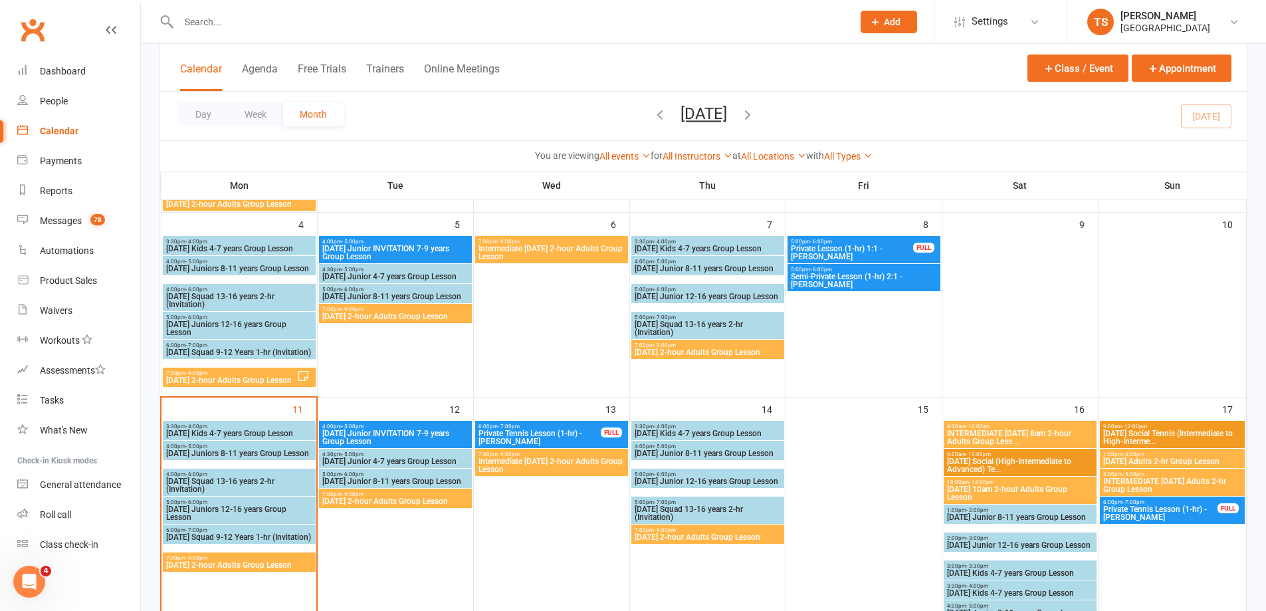
click at [570, 468] on span "Intermediate [DATE] 2-hour Adults Group Lesson" at bounding box center [552, 465] width 148 height 16
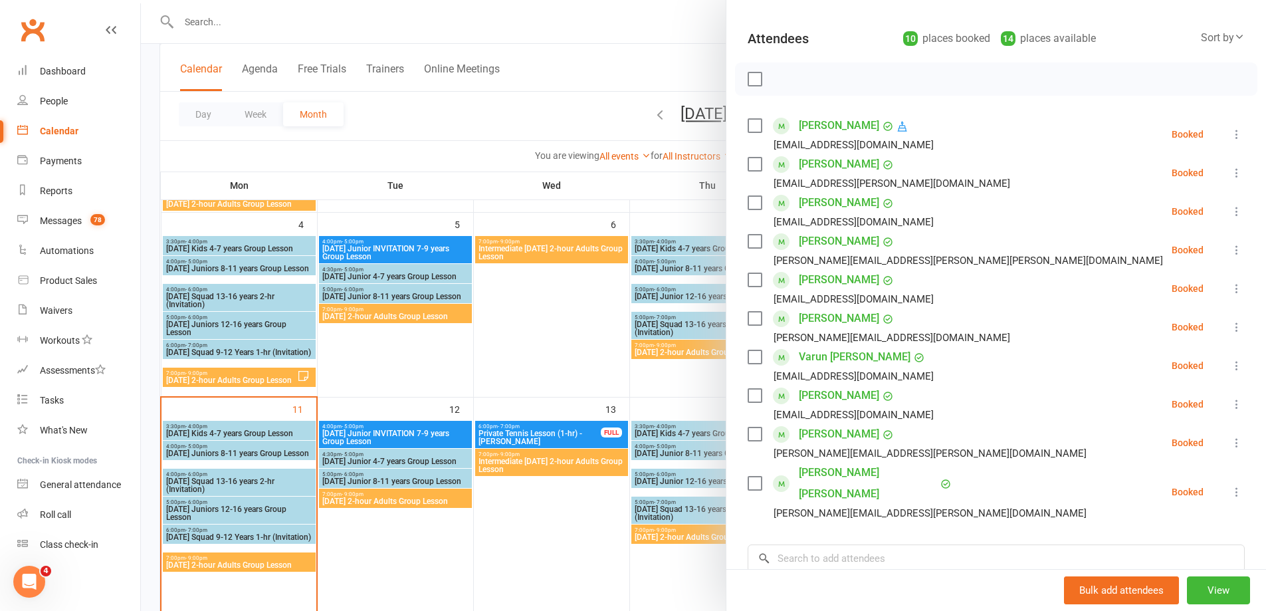
scroll to position [133, 0]
click at [234, 563] on div at bounding box center [703, 305] width 1125 height 611
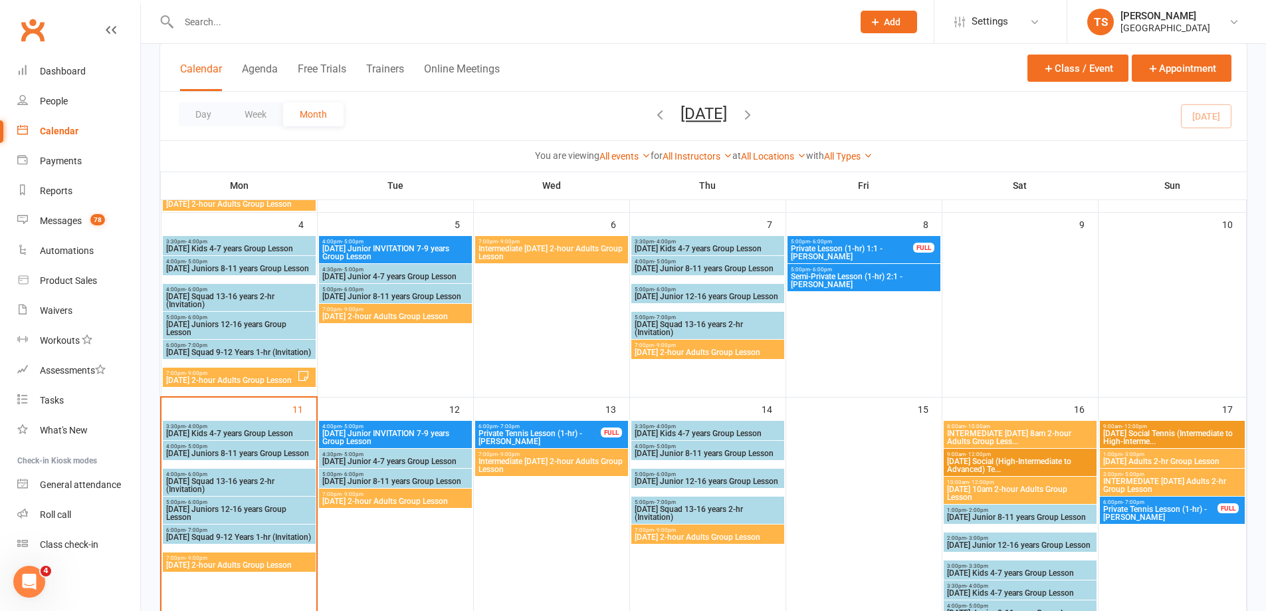
click at [278, 563] on span "[DATE] 2-hour Adults Group Lesson" at bounding box center [239, 565] width 148 height 8
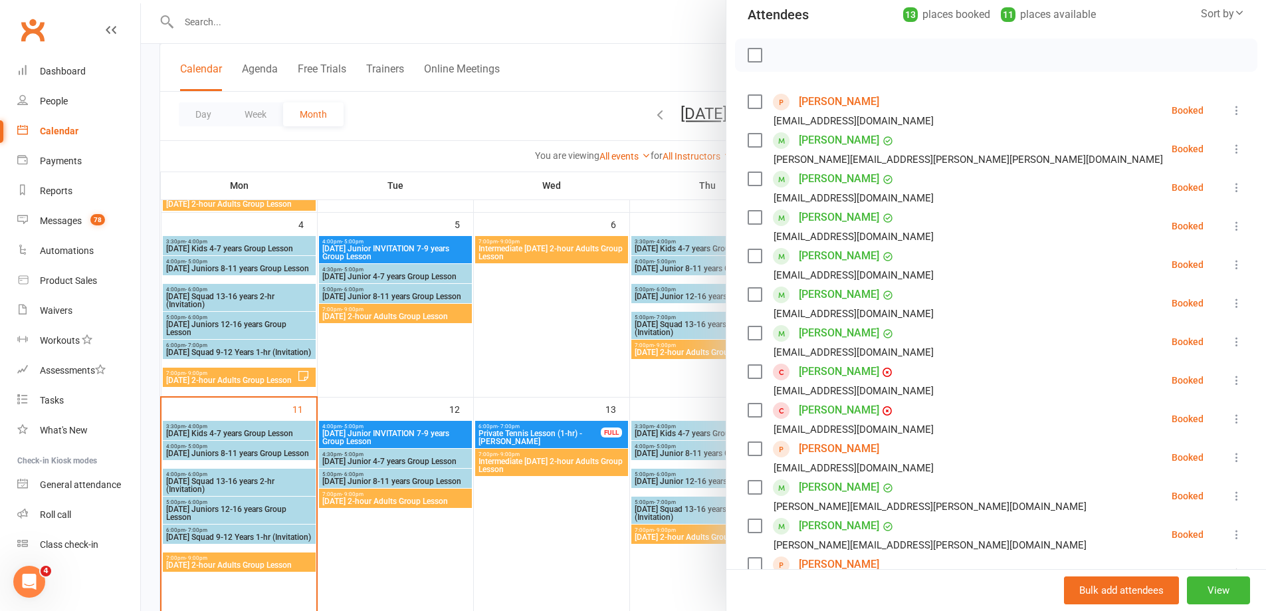
scroll to position [332, 0]
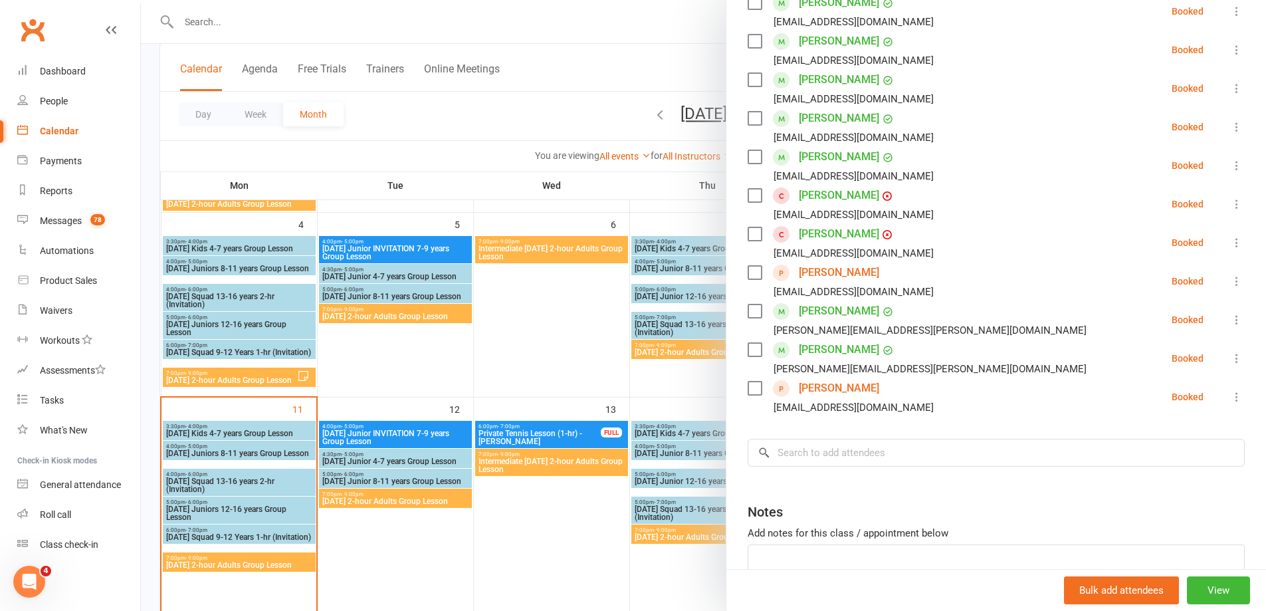
click at [686, 533] on div at bounding box center [703, 305] width 1125 height 611
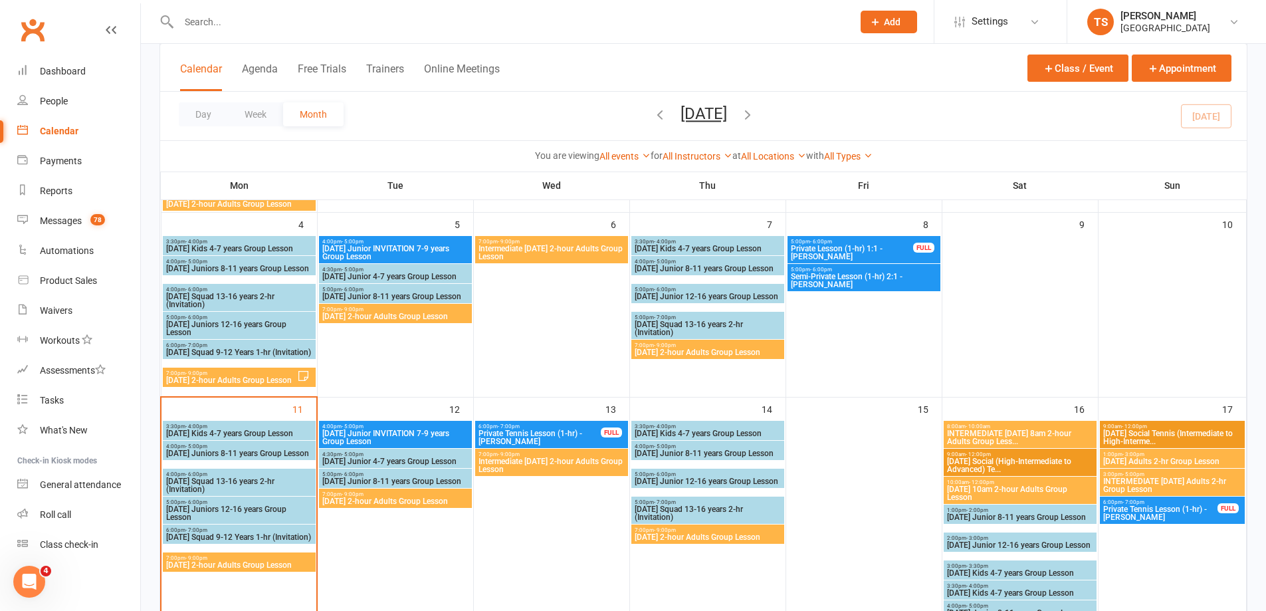
click at [686, 533] on span "[DATE] 2-hour Adults Group Lesson" at bounding box center [708, 537] width 148 height 8
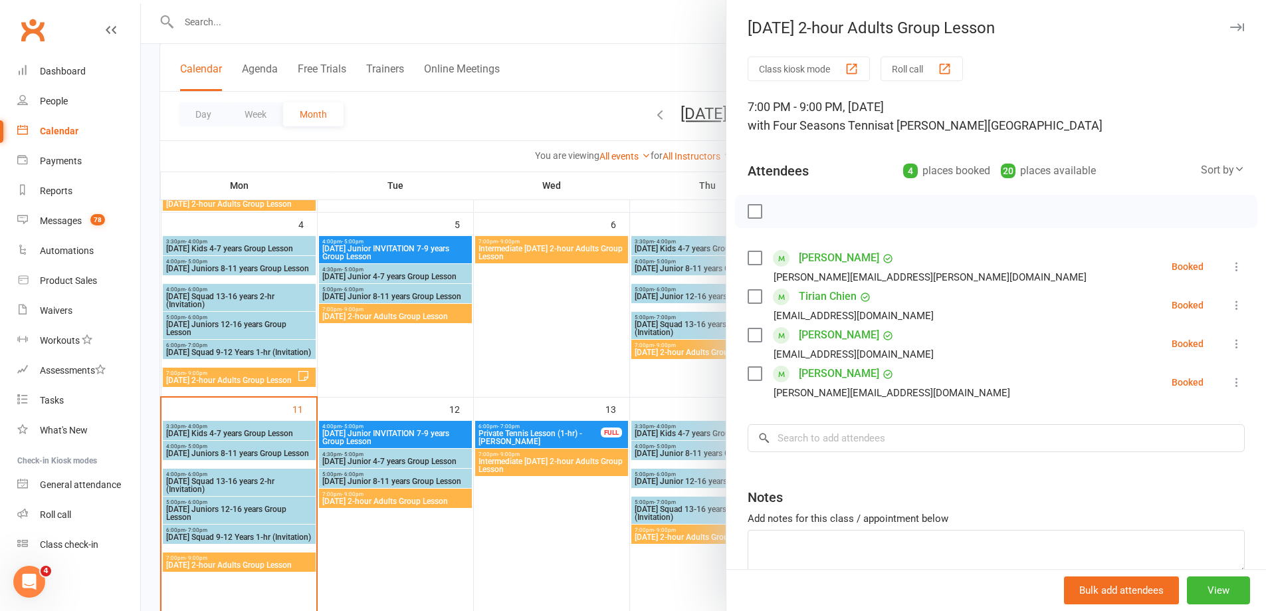
click at [563, 532] on div at bounding box center [703, 305] width 1125 height 611
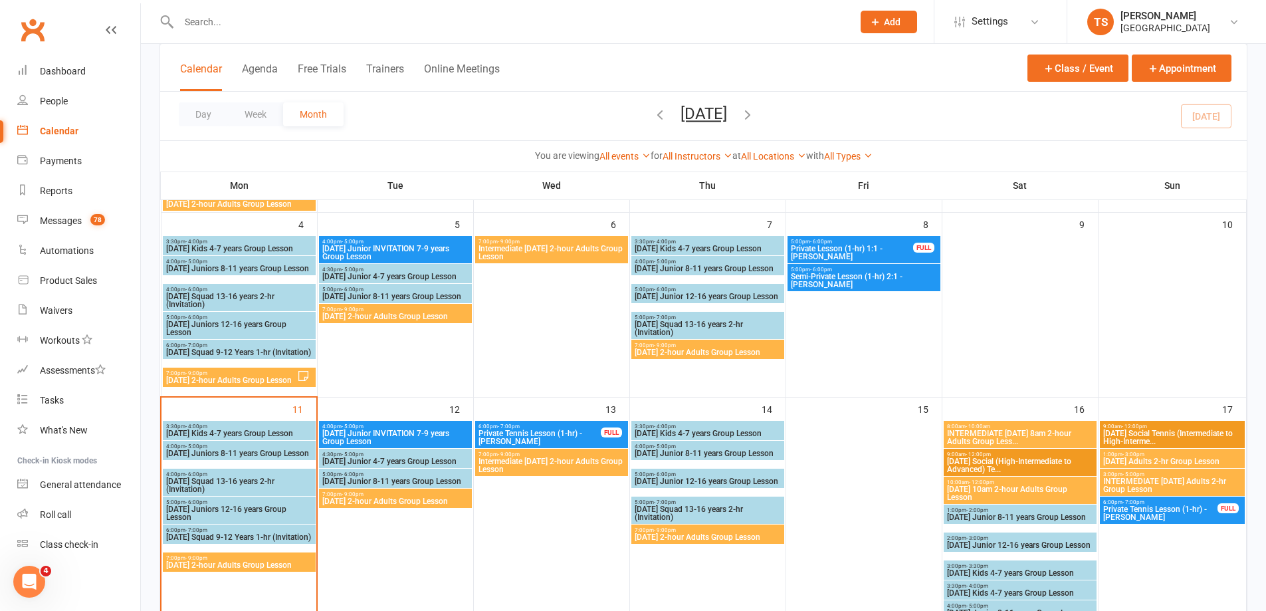
click at [980, 433] on span "INTERMEDIATE [DATE] 8am 2-hour Adults Group Less..." at bounding box center [1020, 437] width 148 height 16
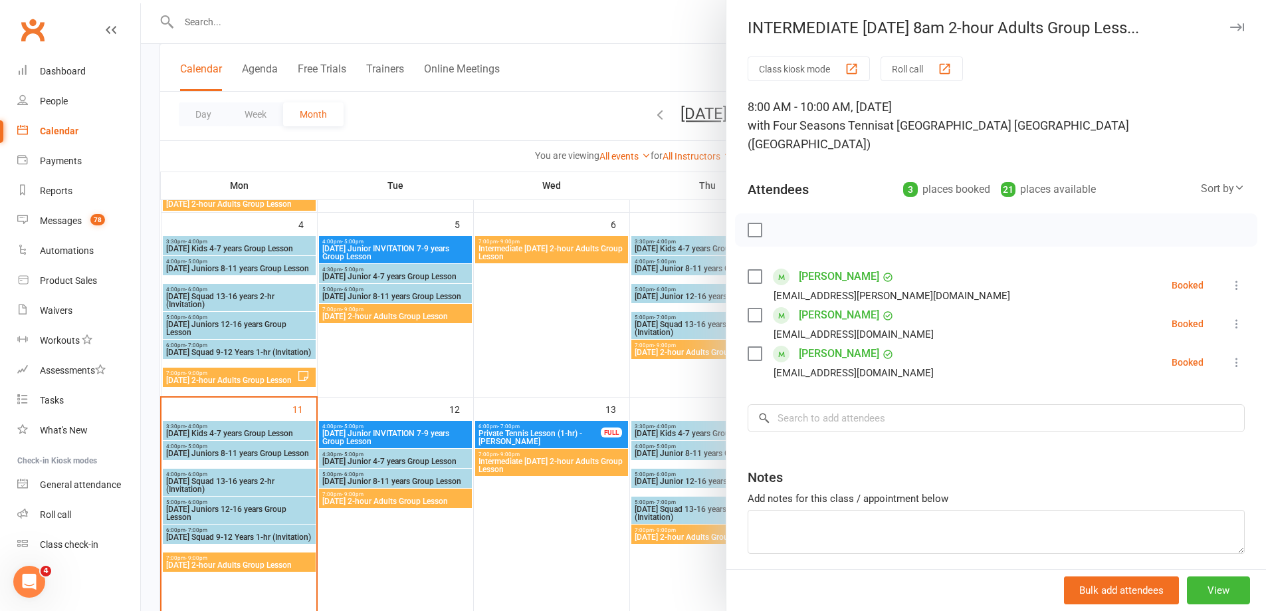
click at [205, 560] on div at bounding box center [703, 305] width 1125 height 611
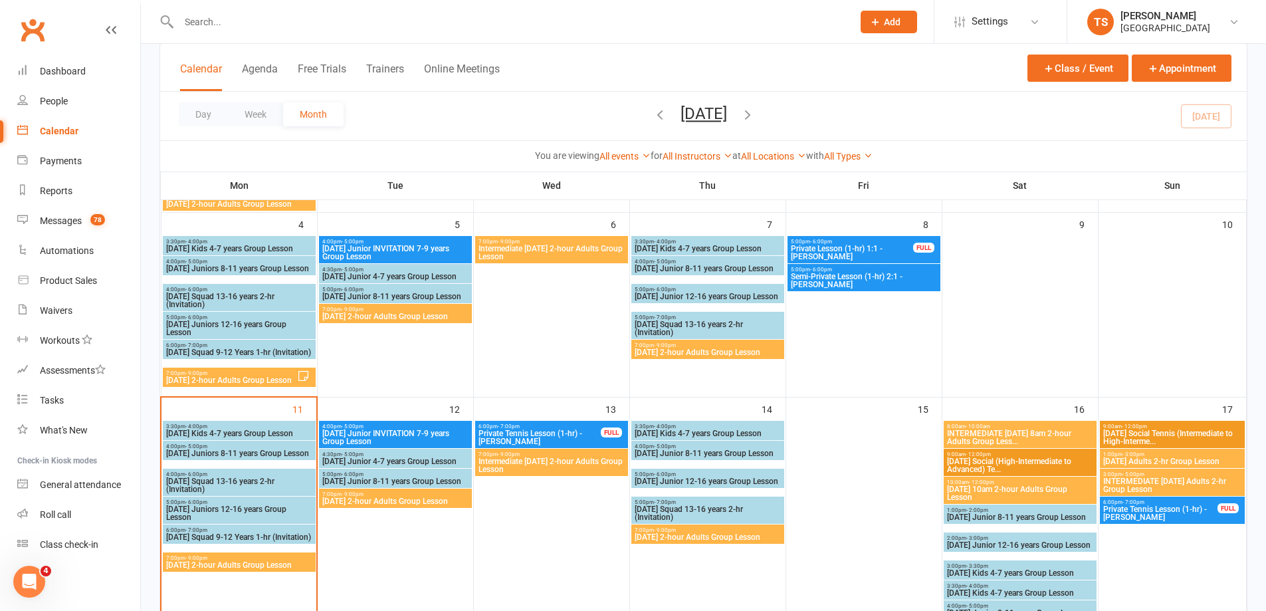
click at [203, 563] on span "[DATE] 2-hour Adults Group Lesson" at bounding box center [239, 565] width 148 height 8
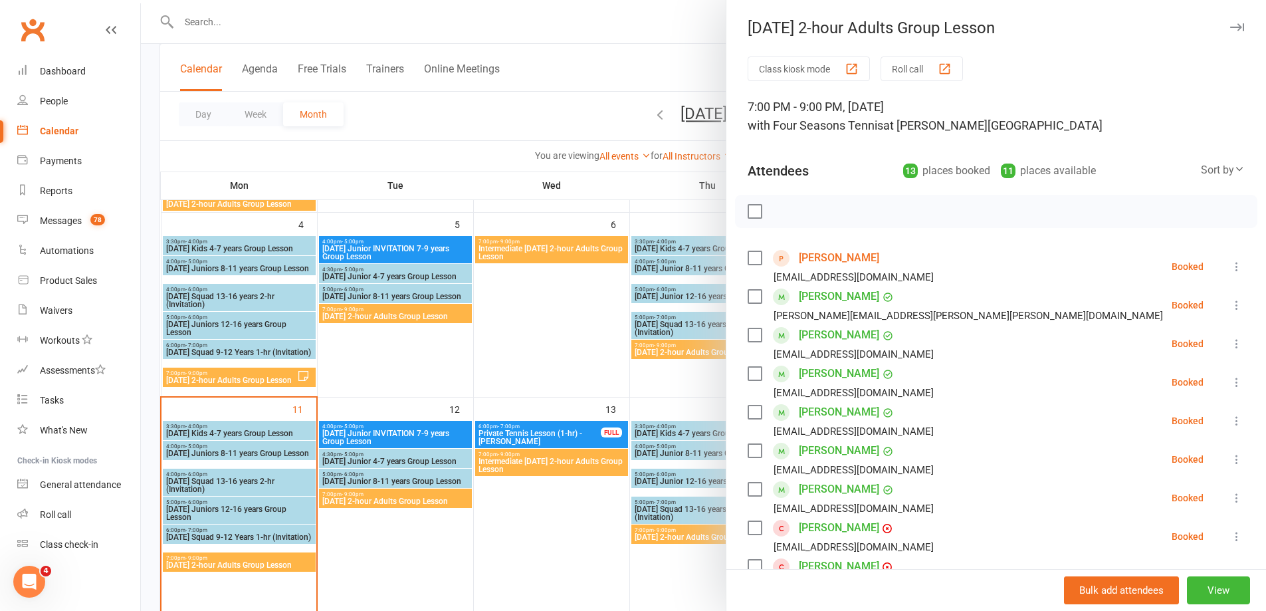
click at [579, 330] on div at bounding box center [703, 305] width 1125 height 611
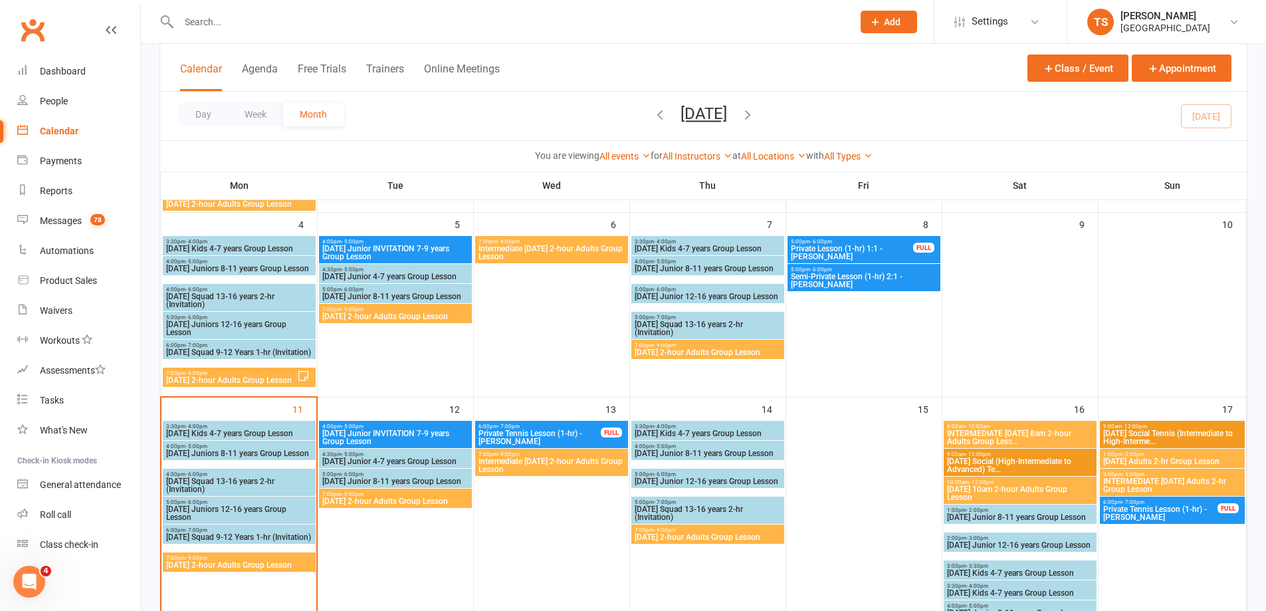
click at [259, 565] on span "[DATE] 2-hour Adults Group Lesson" at bounding box center [239, 565] width 148 height 8
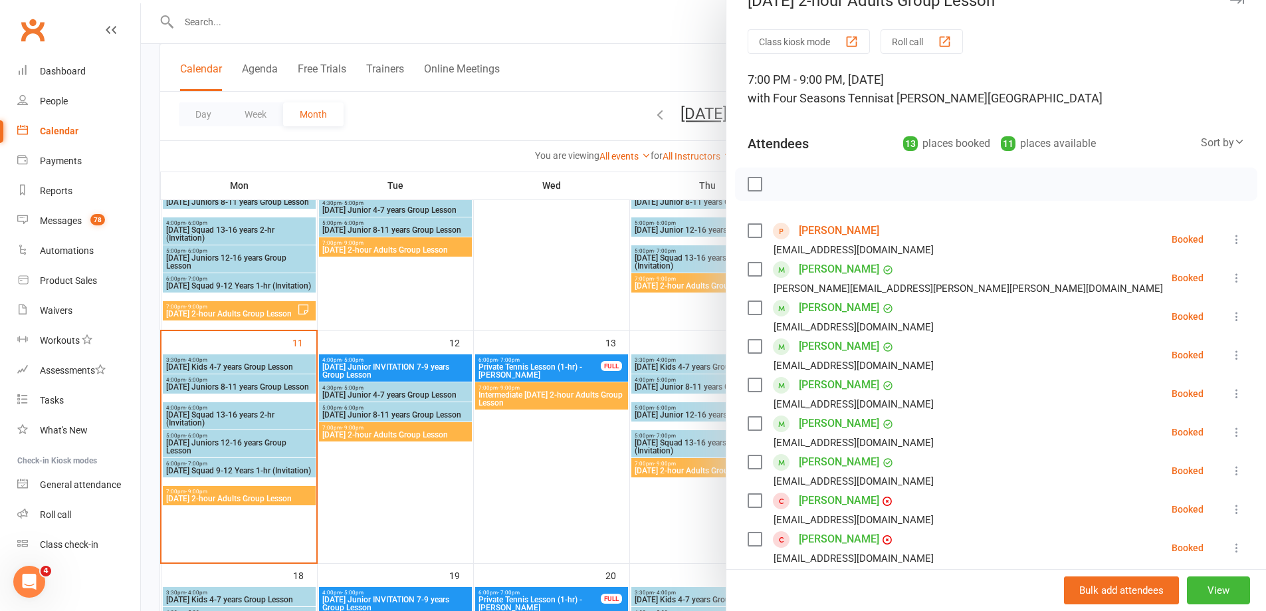
scroll to position [0, 0]
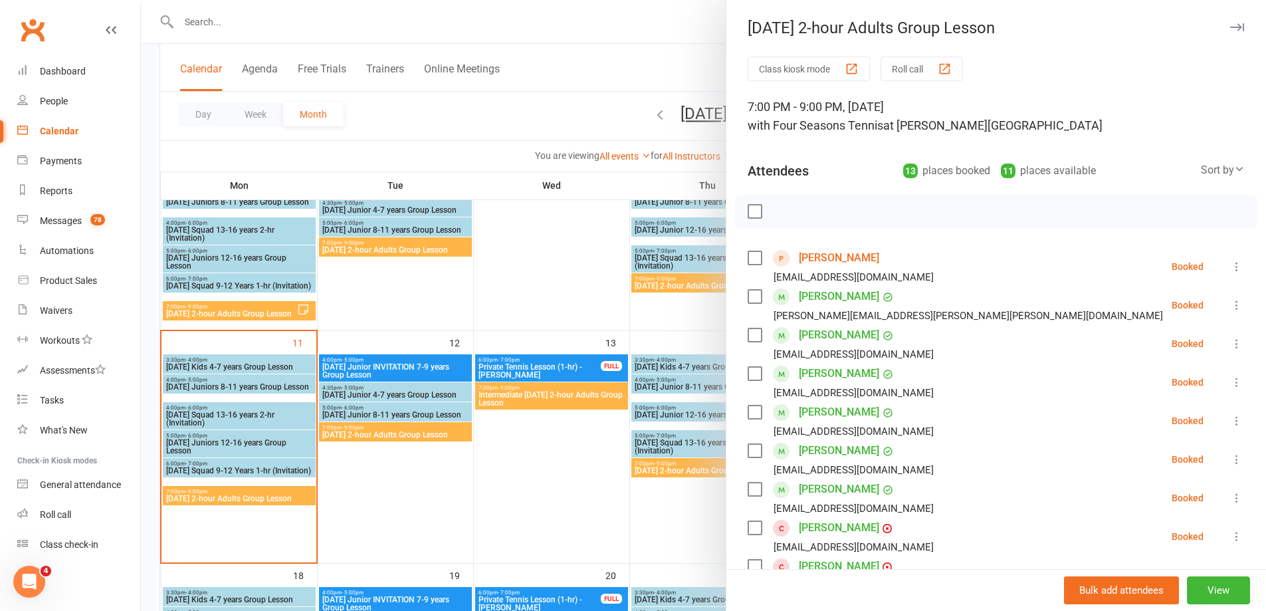
drag, startPoint x: 910, startPoint y: 68, endPoint x: 942, endPoint y: 76, distance: 32.9
click at [911, 68] on button "Roll call" at bounding box center [921, 68] width 82 height 25
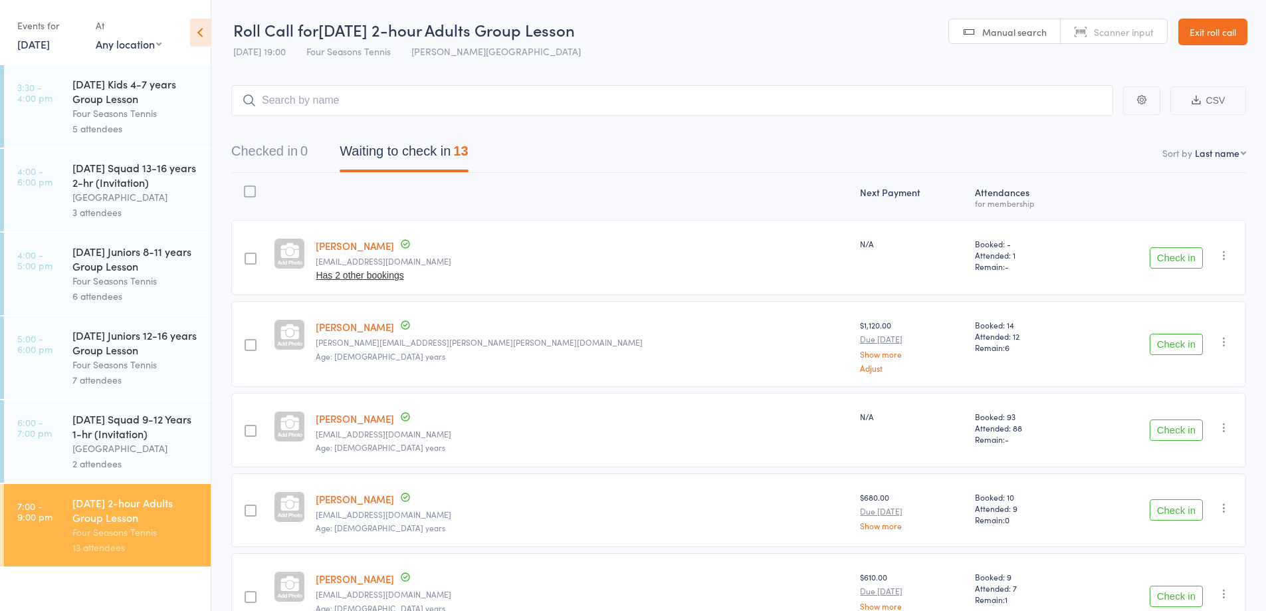
click at [1178, 45] on link "Exit roll call" at bounding box center [1212, 32] width 69 height 27
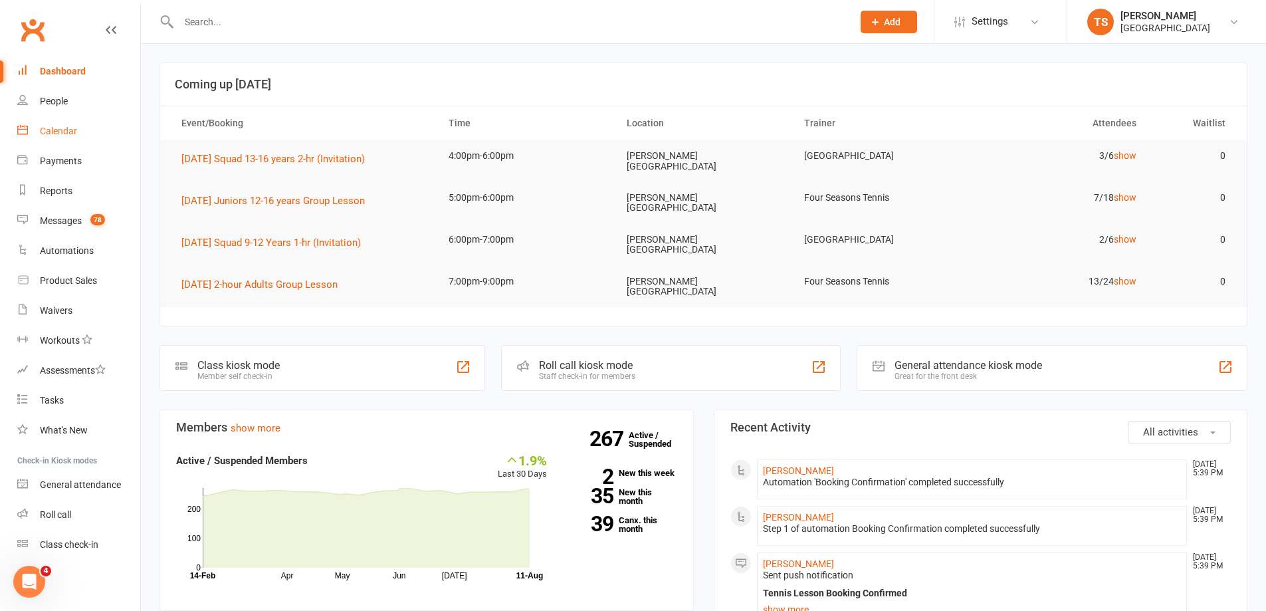
click at [66, 127] on div "Calendar" at bounding box center [58, 131] width 37 height 11
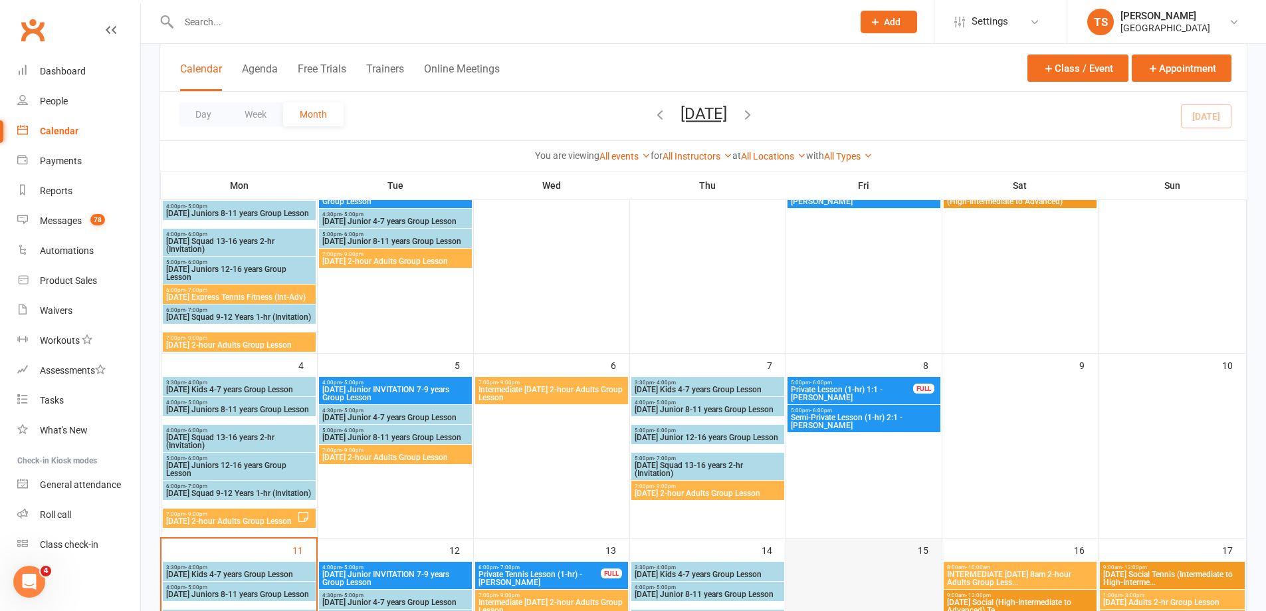
scroll to position [332, 0]
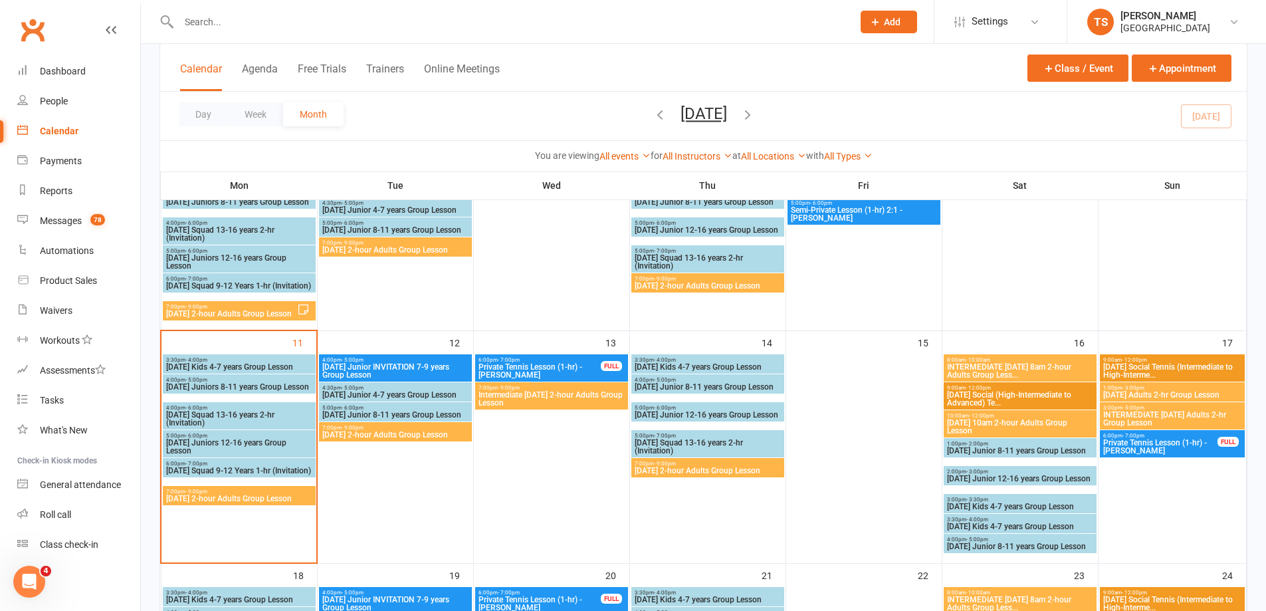
click at [257, 494] on span "[DATE] 2-hour Adults Group Lesson" at bounding box center [239, 498] width 148 height 8
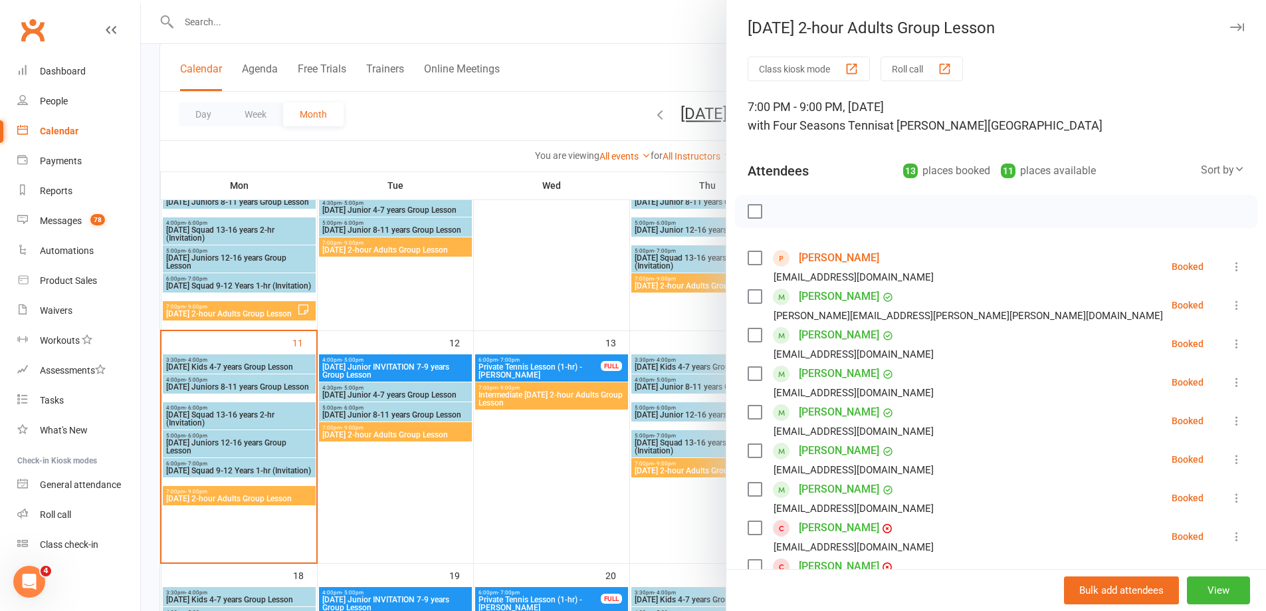
click at [894, 69] on button "Roll call" at bounding box center [921, 68] width 82 height 25
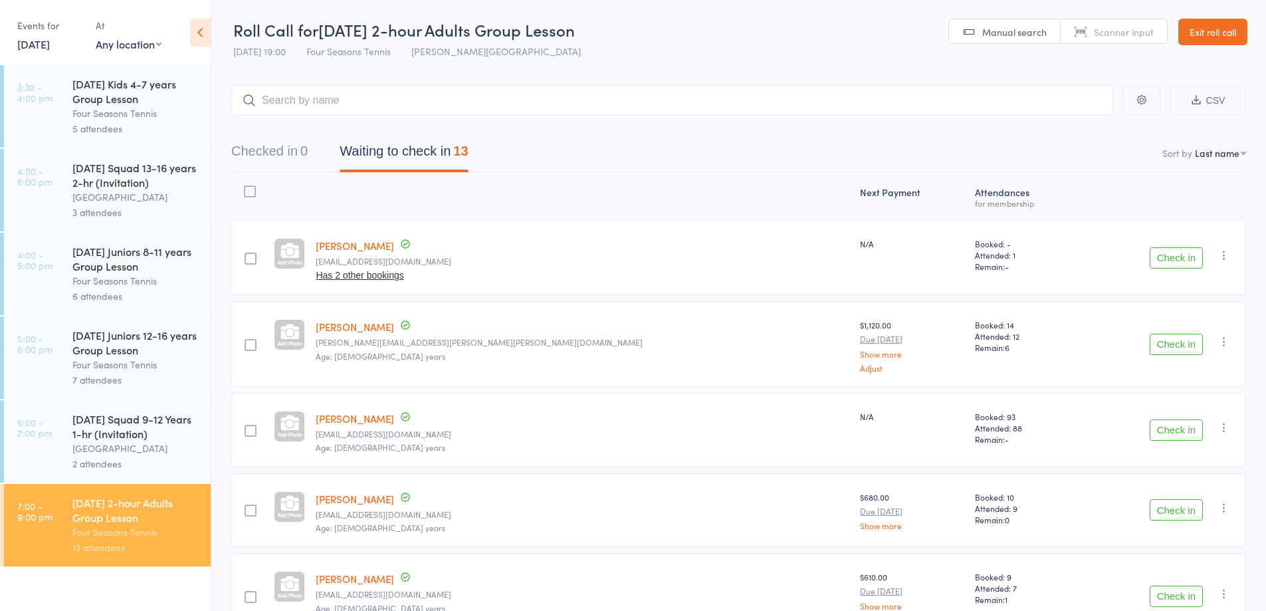
click at [1217, 98] on button "CSV" at bounding box center [1208, 100] width 76 height 29
click at [1217, 30] on link "Exit roll call" at bounding box center [1212, 32] width 69 height 27
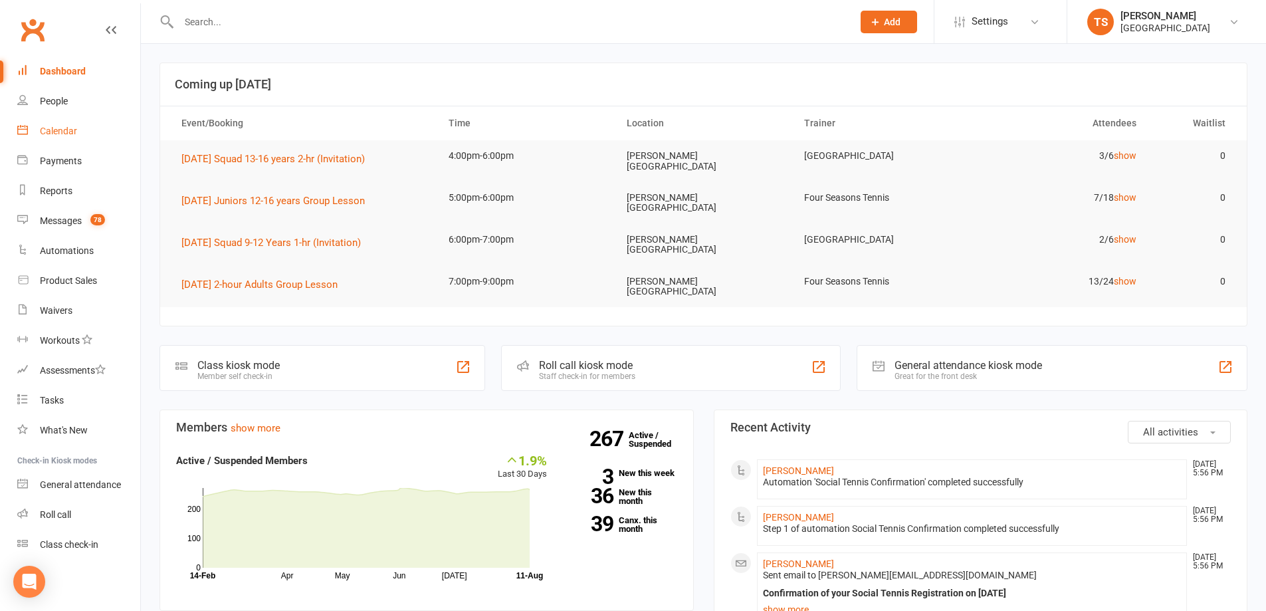
click at [54, 131] on div "Calendar" at bounding box center [58, 131] width 37 height 11
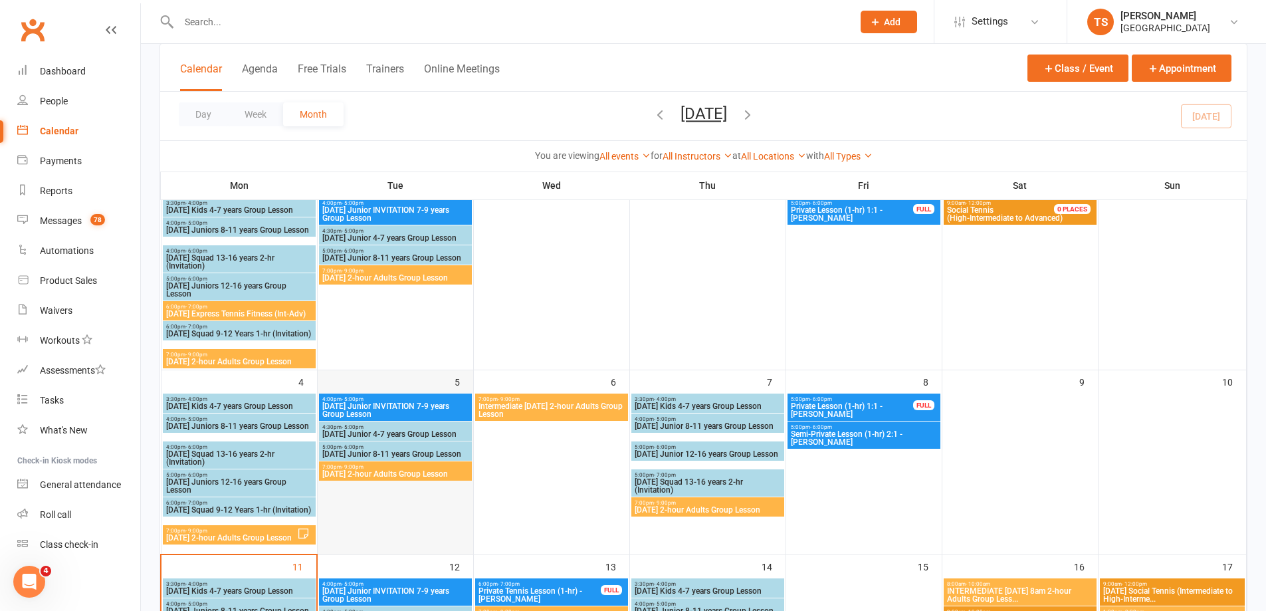
scroll to position [266, 0]
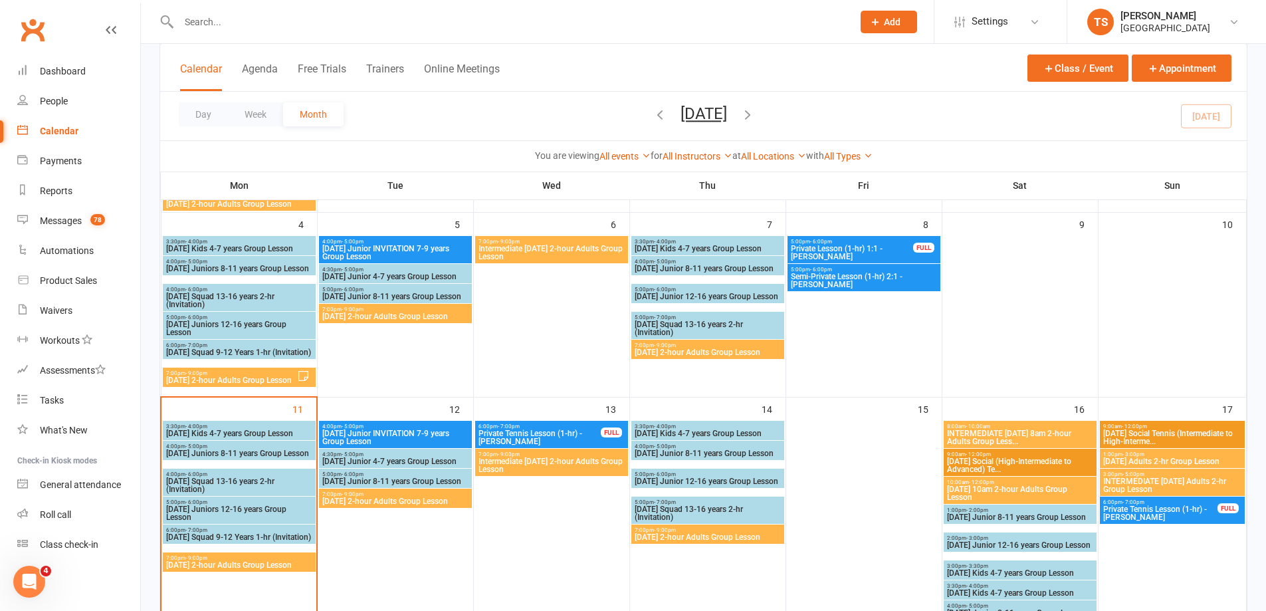
click at [357, 460] on span "[DATE] Junior 4-7 years Group Lesson" at bounding box center [396, 461] width 148 height 8
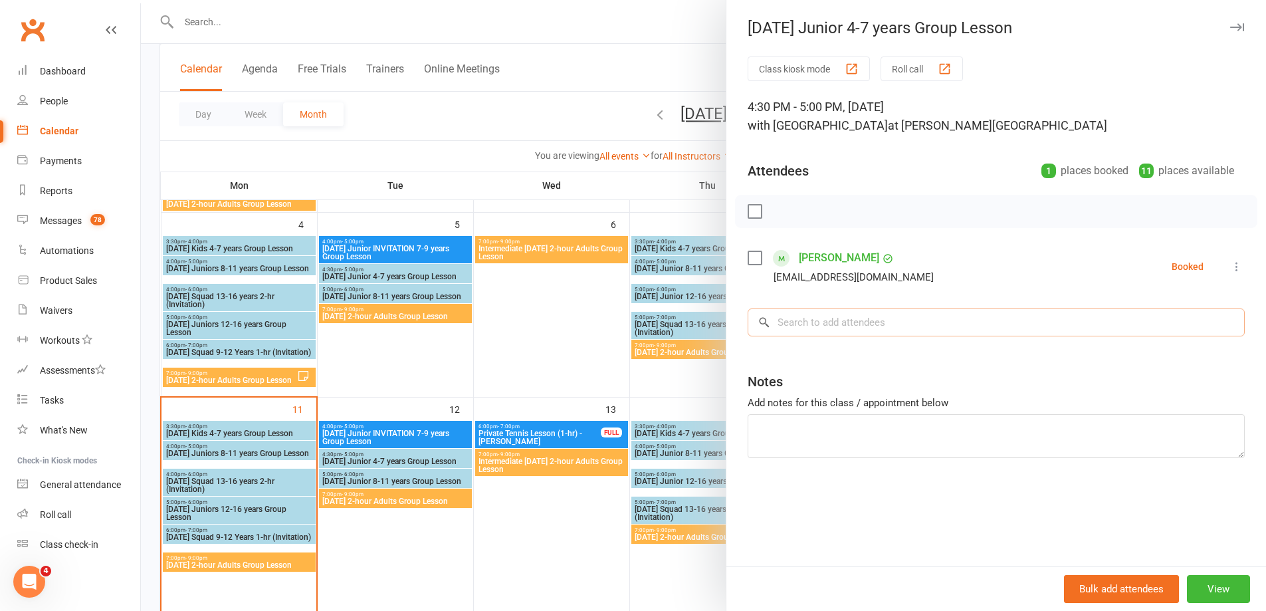
click at [811, 318] on input "search" at bounding box center [996, 322] width 497 height 28
type input "Yolanda"
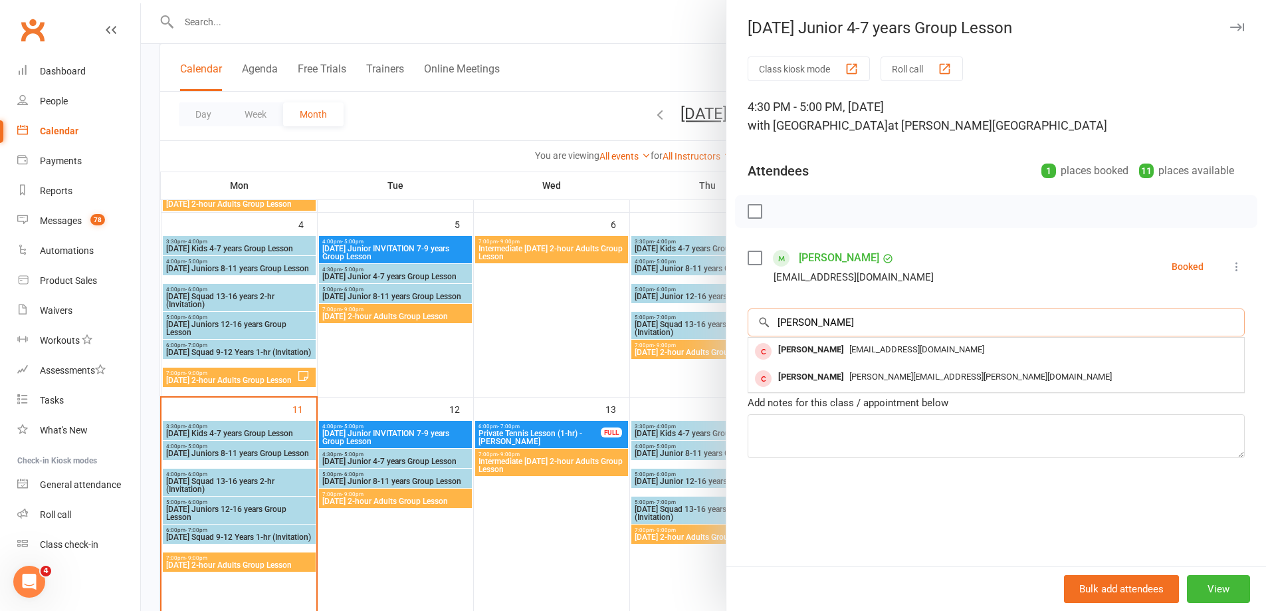
drag, startPoint x: 814, startPoint y: 320, endPoint x: 746, endPoint y: 324, distance: 67.9
click at [748, 324] on input "Yolanda" at bounding box center [996, 322] width 497 height 28
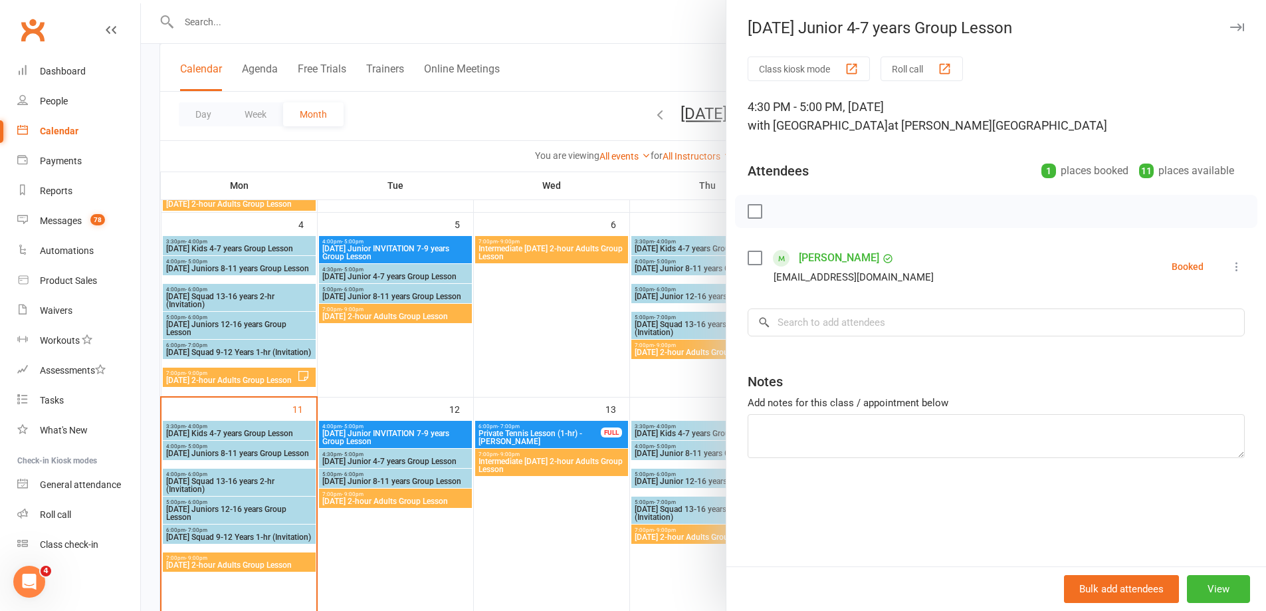
click at [216, 13] on div at bounding box center [703, 305] width 1125 height 611
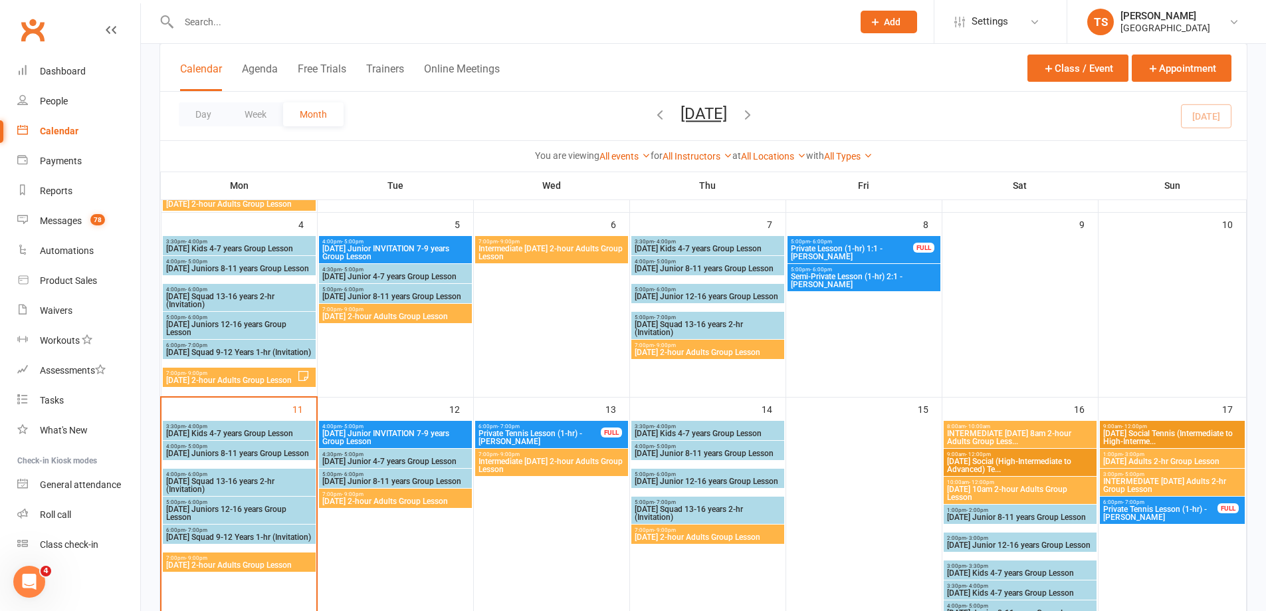
click at [196, 21] on input "text" at bounding box center [509, 22] width 668 height 19
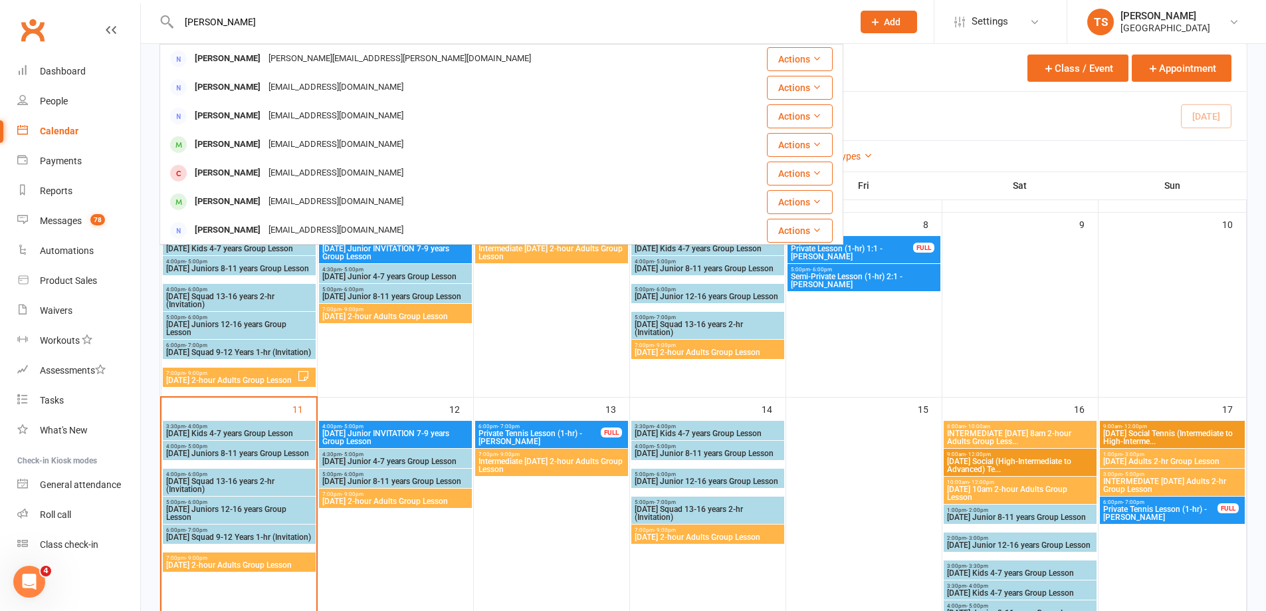
type input "Alexander Li"
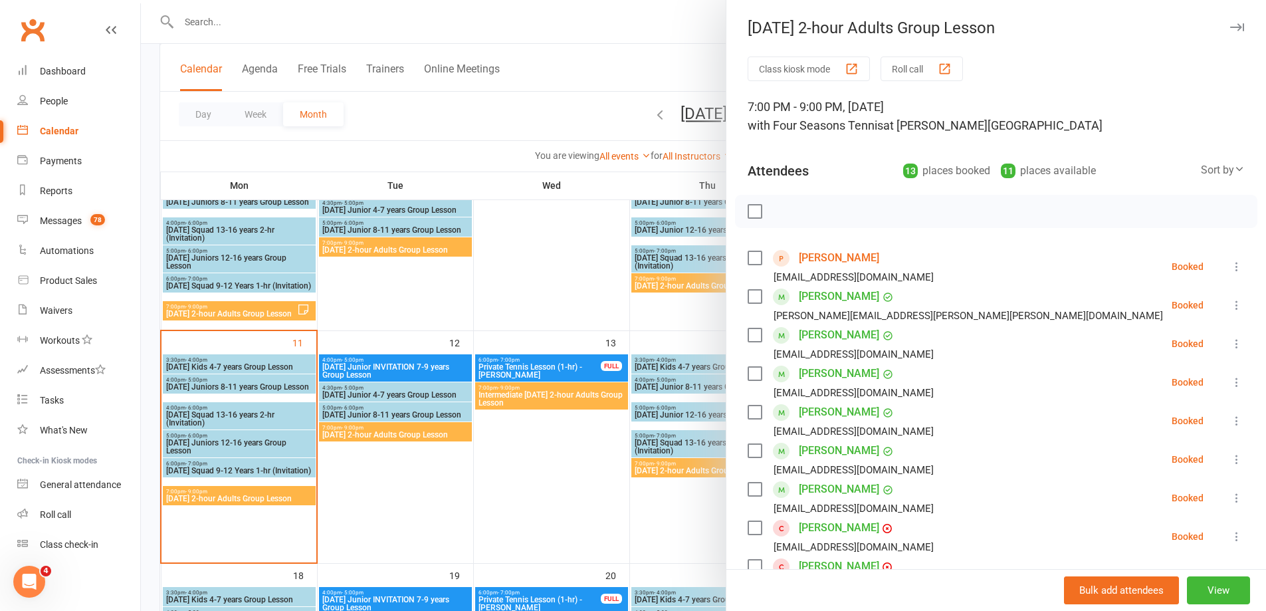
scroll to position [133, 0]
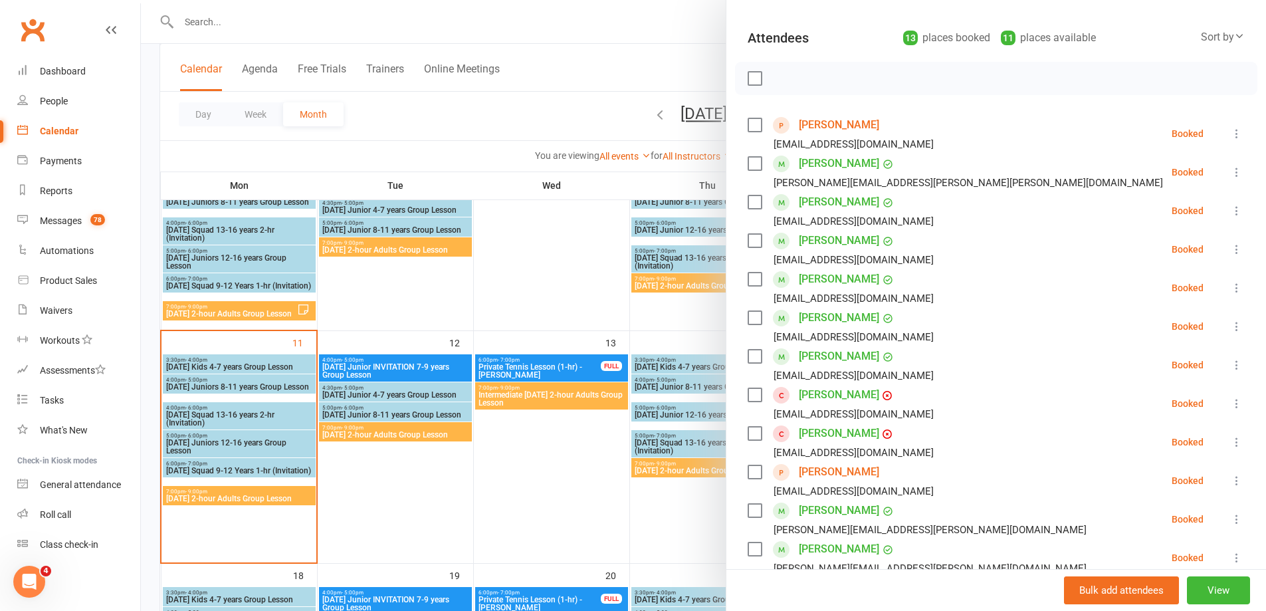
click at [212, 498] on div at bounding box center [703, 305] width 1125 height 611
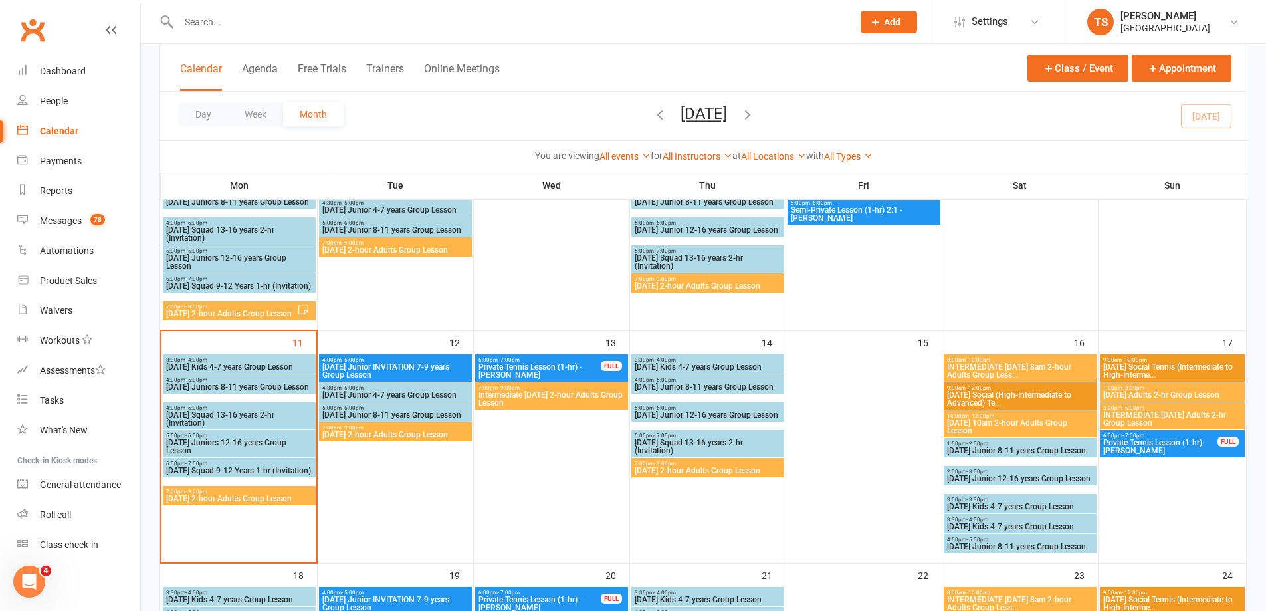
click at [213, 498] on span "[DATE] 2-hour Adults Group Lesson" at bounding box center [239, 498] width 148 height 8
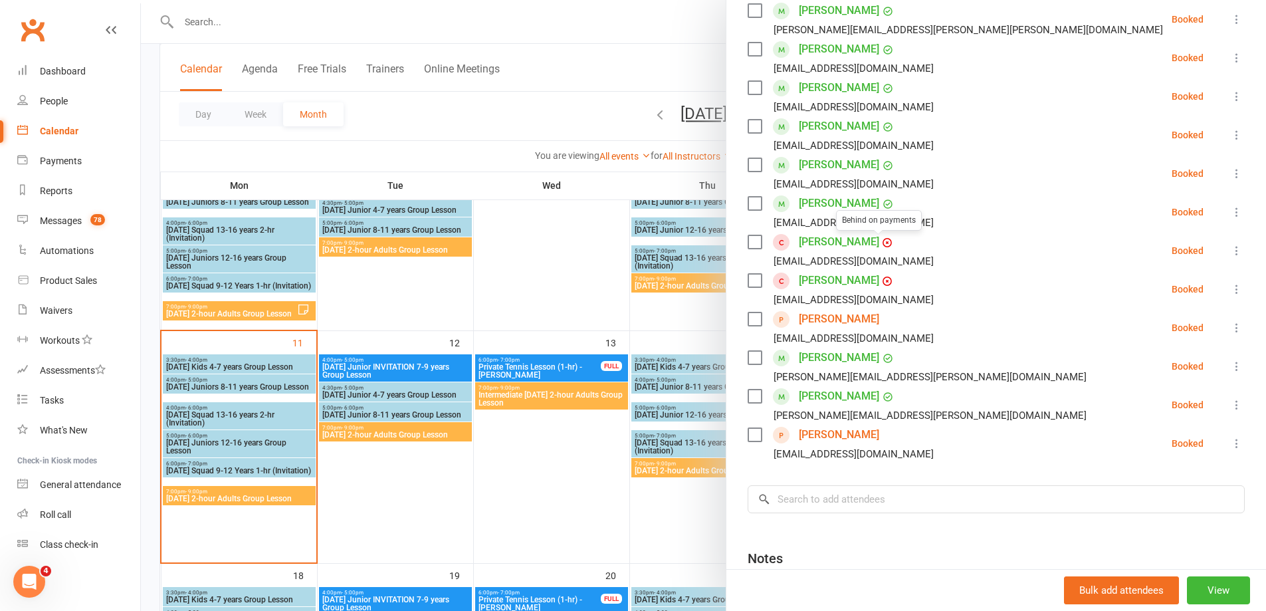
scroll to position [199, 0]
